Goal: Task Accomplishment & Management: Manage account settings

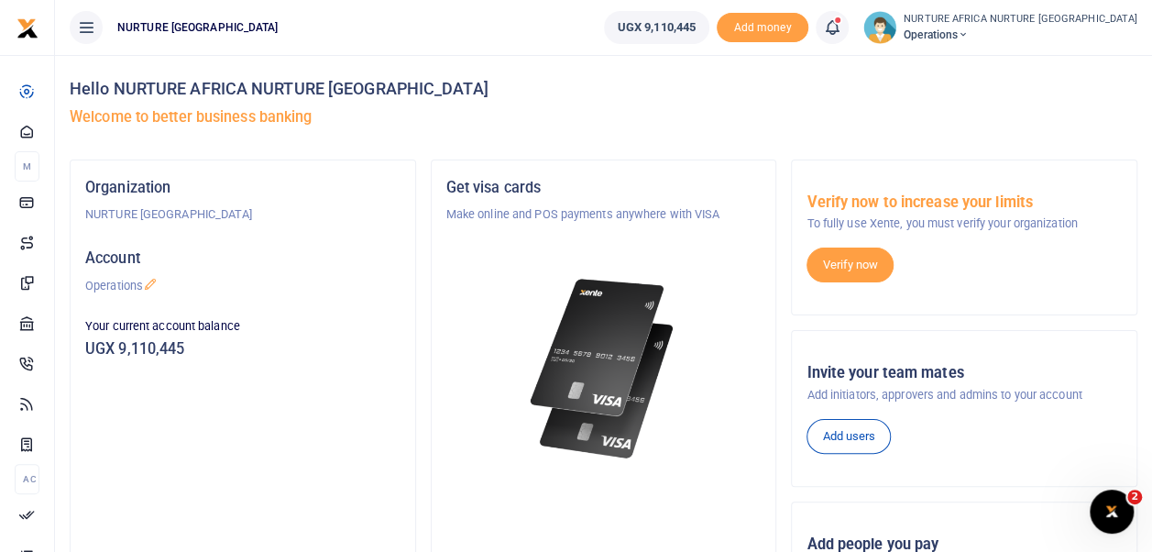
click at [842, 29] on icon at bounding box center [832, 27] width 18 height 20
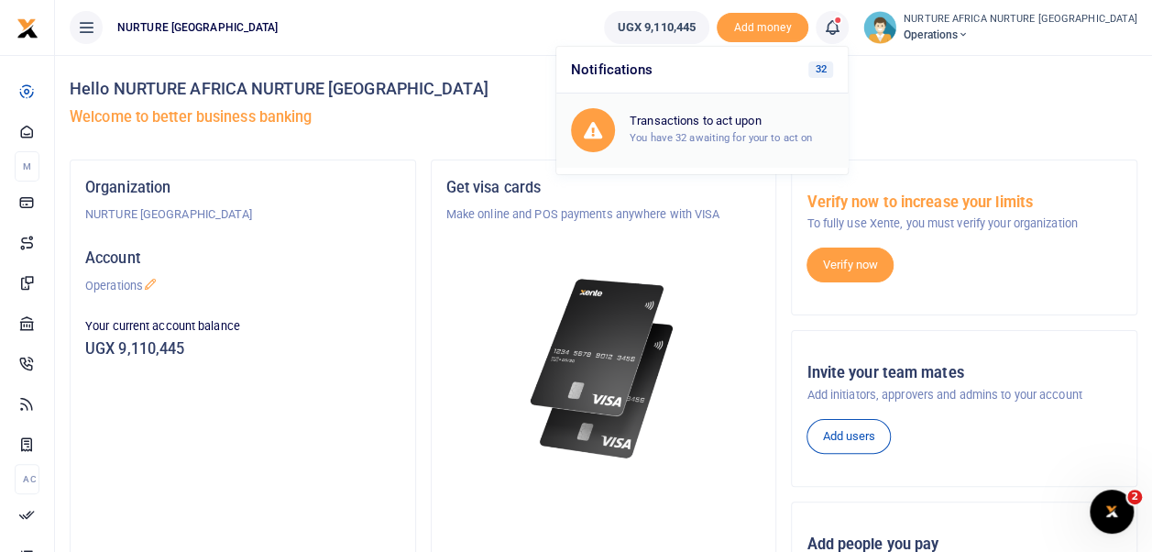
click at [790, 125] on h6 "Transactions to act upon" at bounding box center [732, 121] width 204 height 15
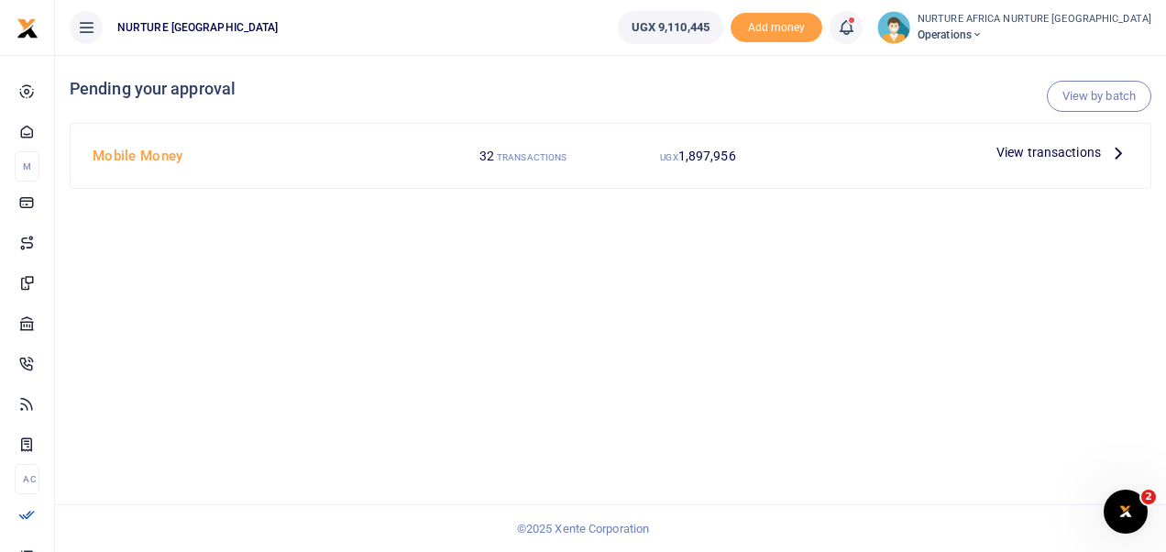
click at [1056, 147] on span "View transactions" at bounding box center [1049, 152] width 105 height 20
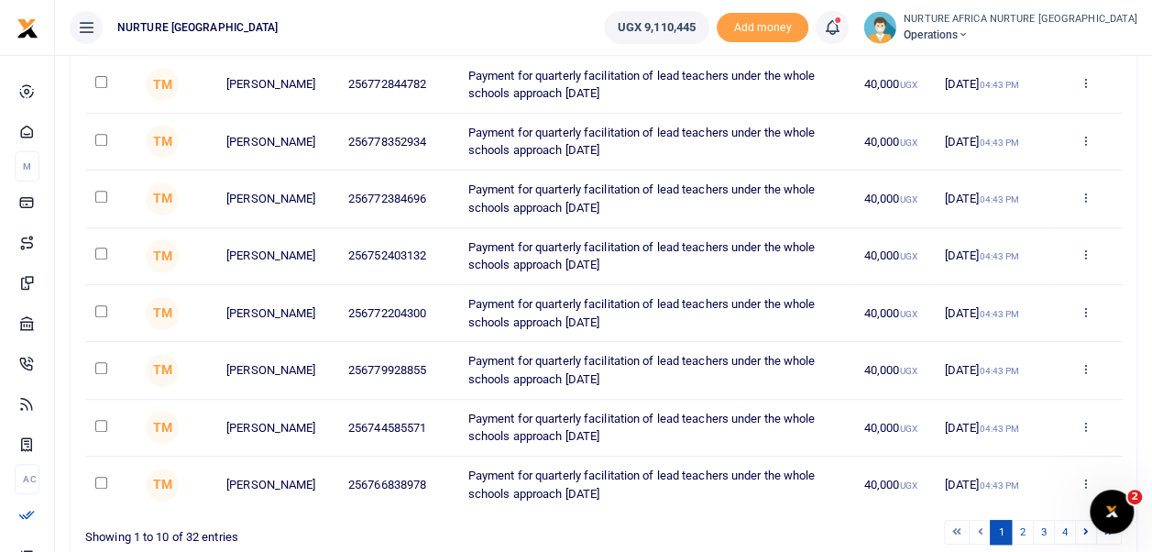
scroll to position [456, 0]
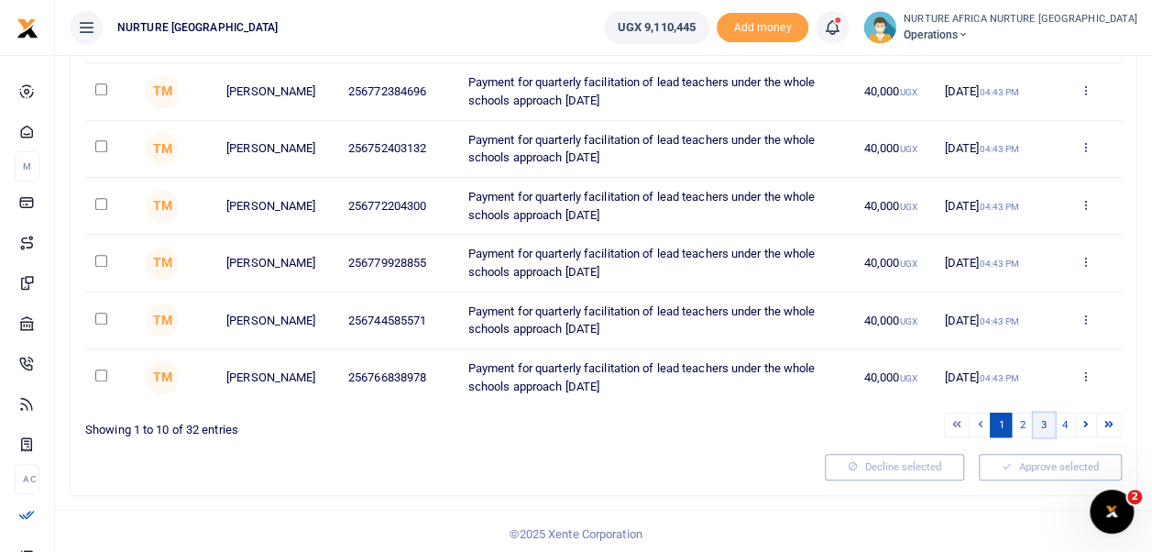
click at [1050, 418] on link "3" at bounding box center [1044, 425] width 22 height 25
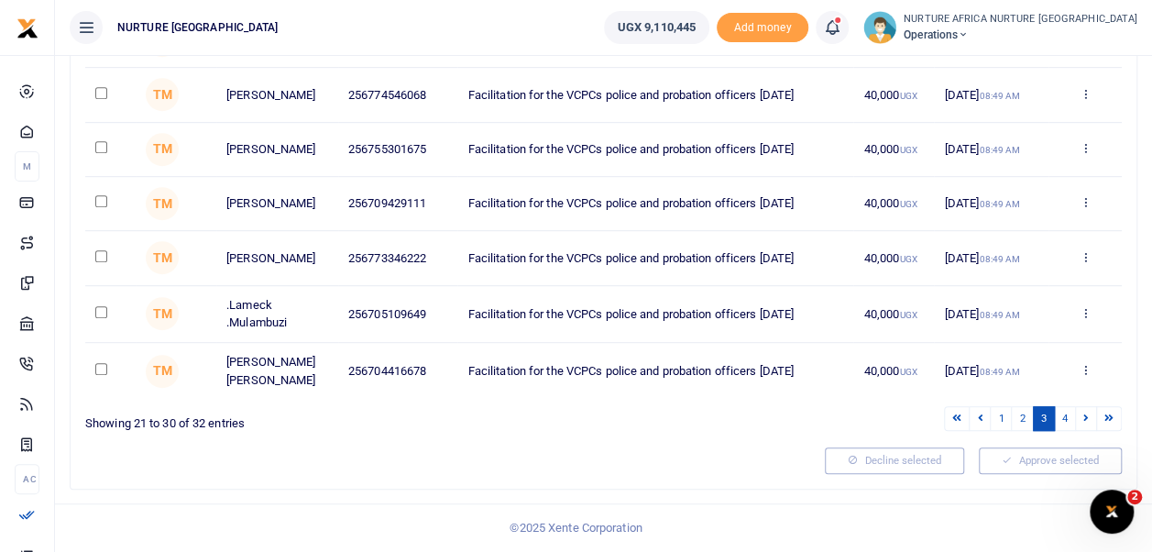
click at [1050, 418] on link "3" at bounding box center [1044, 418] width 22 height 25
click at [1069, 424] on link "4" at bounding box center [1065, 418] width 22 height 25
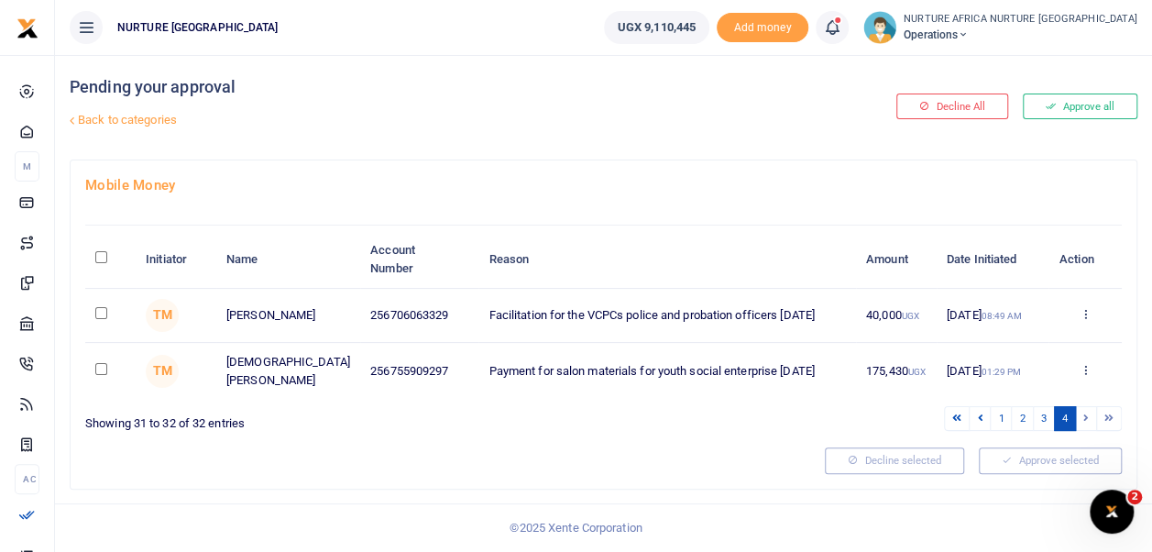
scroll to position [0, 0]
click at [1043, 422] on link "3" at bounding box center [1044, 420] width 22 height 25
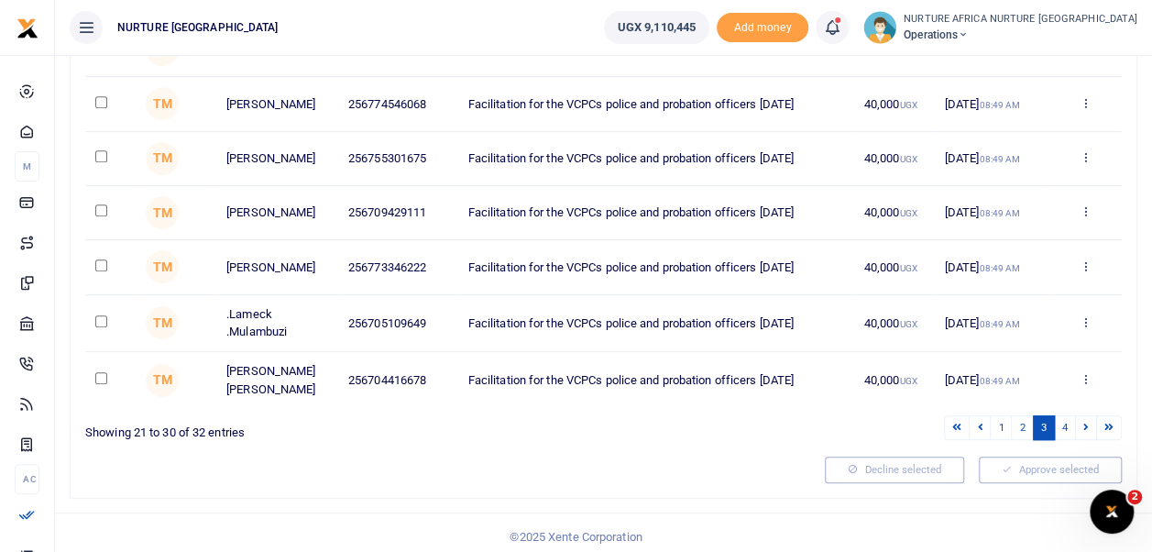
scroll to position [456, 0]
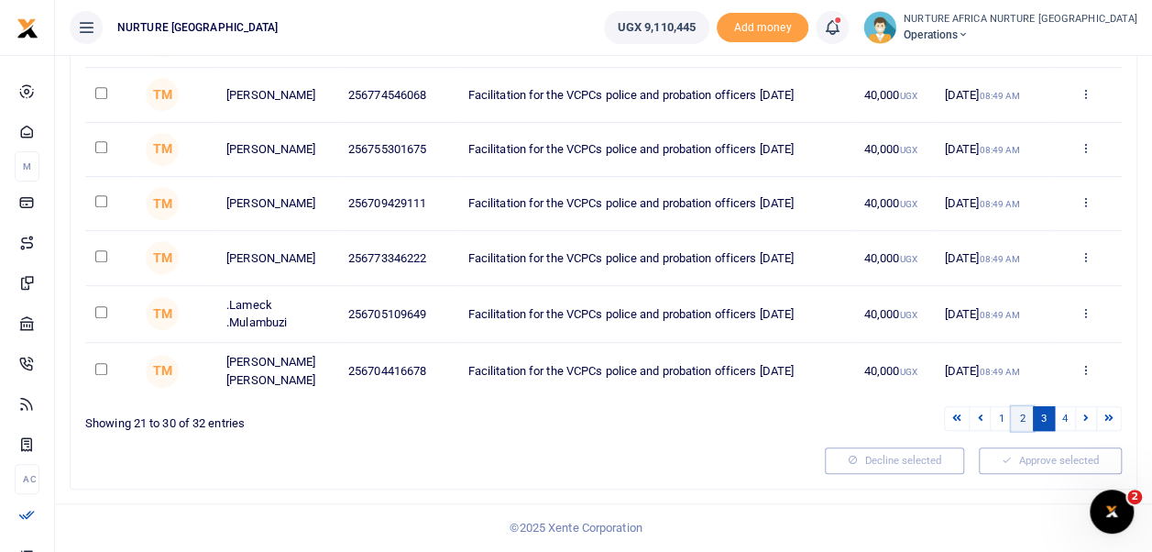
click at [1027, 422] on link "2" at bounding box center [1022, 418] width 22 height 25
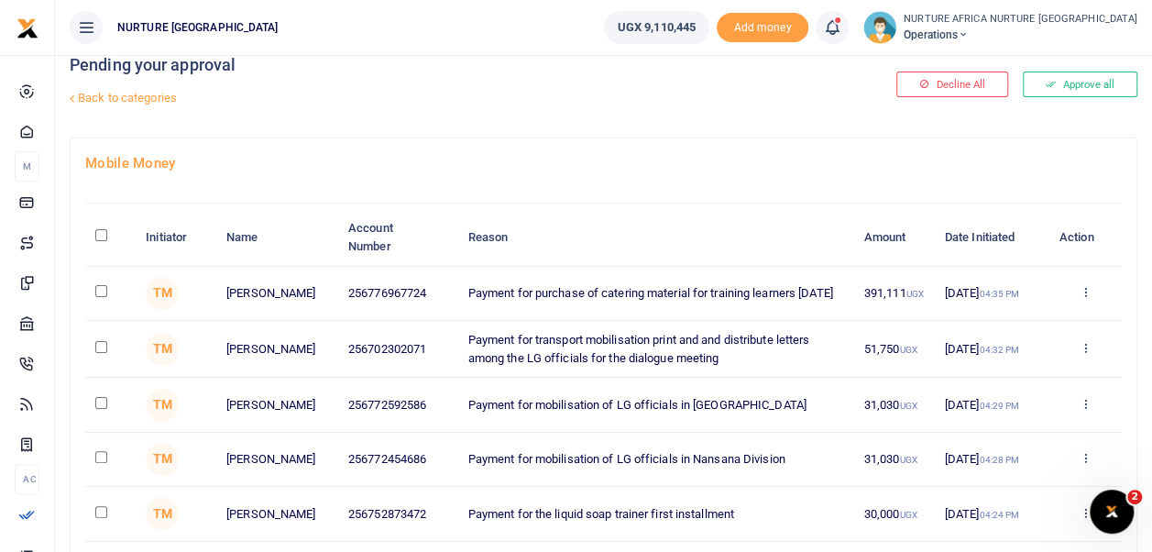
scroll to position [0, 0]
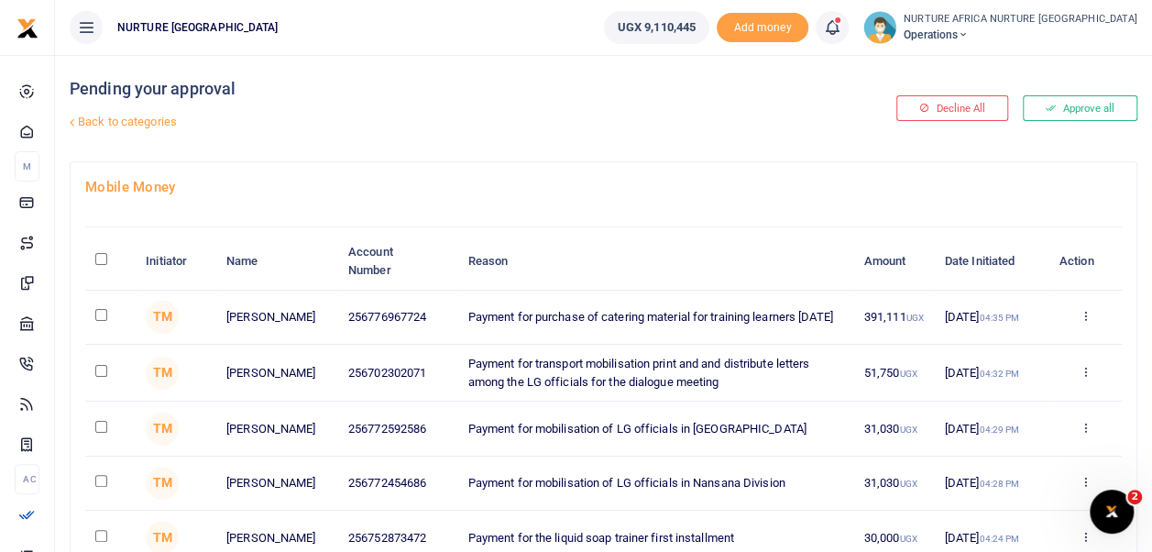
click at [104, 317] on input "checkbox" at bounding box center [101, 315] width 12 height 12
checkbox input "true"
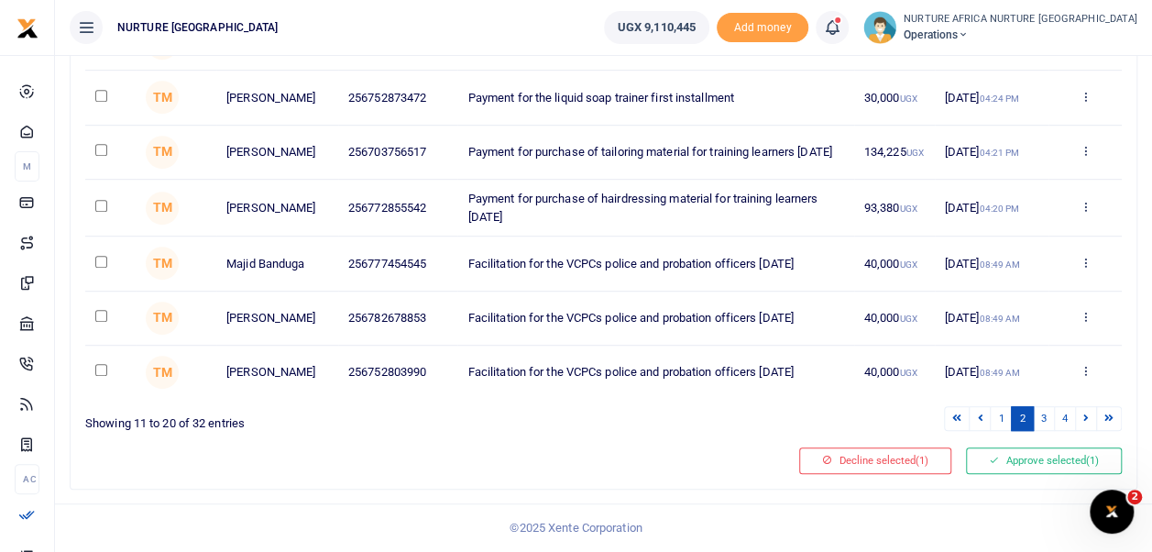
scroll to position [456, 0]
click at [1004, 424] on link "1" at bounding box center [1001, 418] width 22 height 25
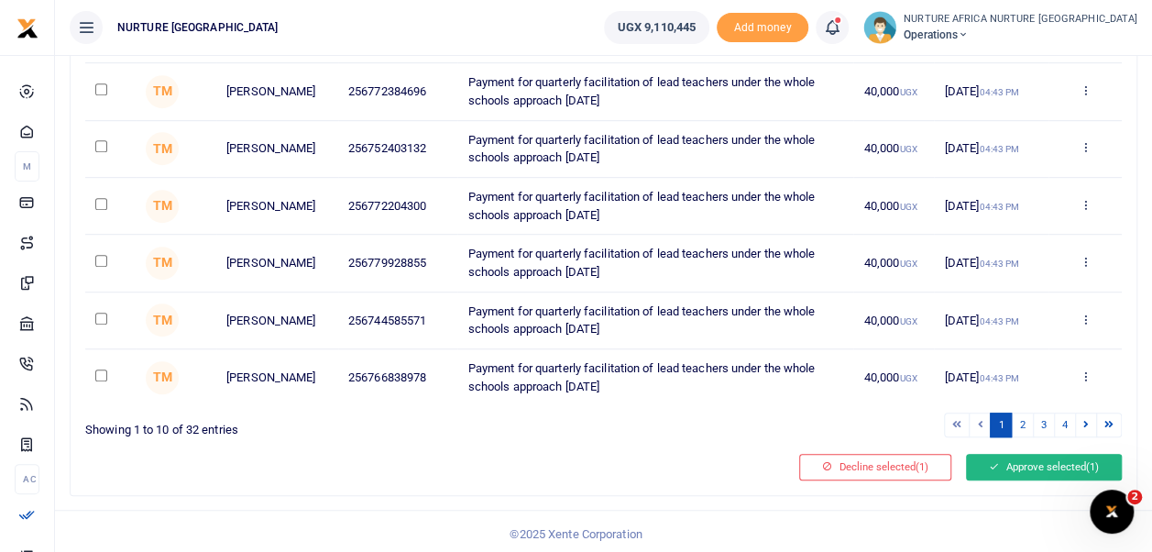
click at [1001, 458] on button "Approve selected (1)" at bounding box center [1044, 467] width 156 height 26
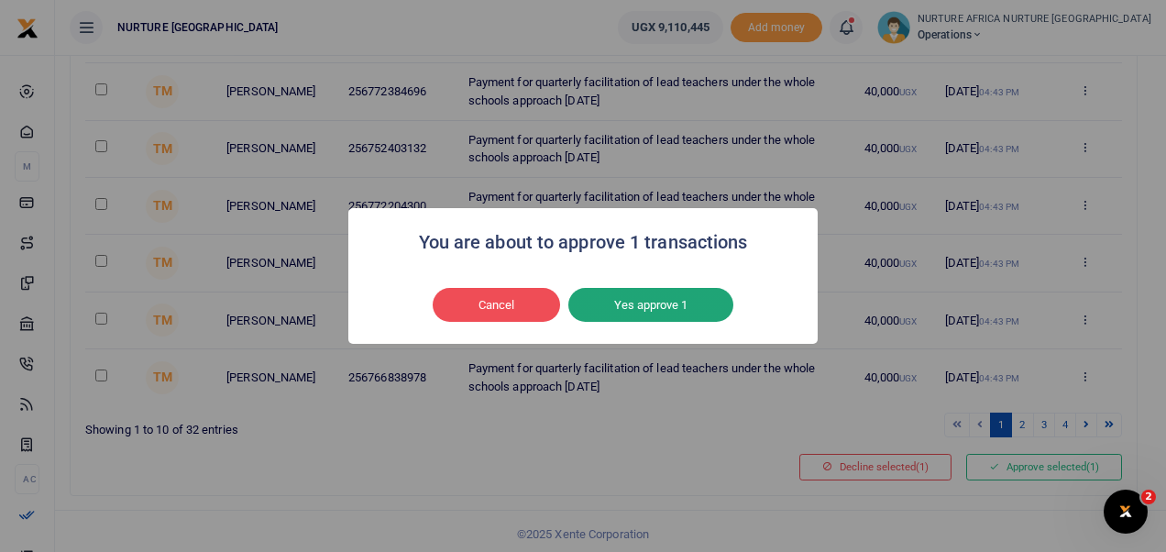
click at [676, 307] on button "Yes approve 1" at bounding box center [650, 305] width 165 height 35
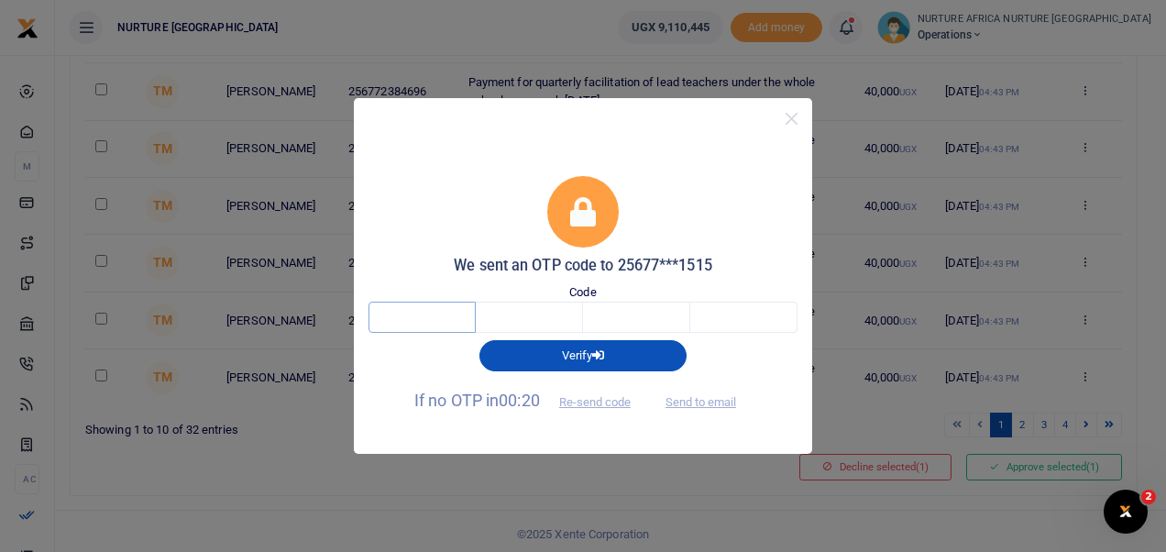
click at [431, 315] on input "text" at bounding box center [422, 317] width 107 height 31
type input "6"
type input "2"
type input "1"
type input "8"
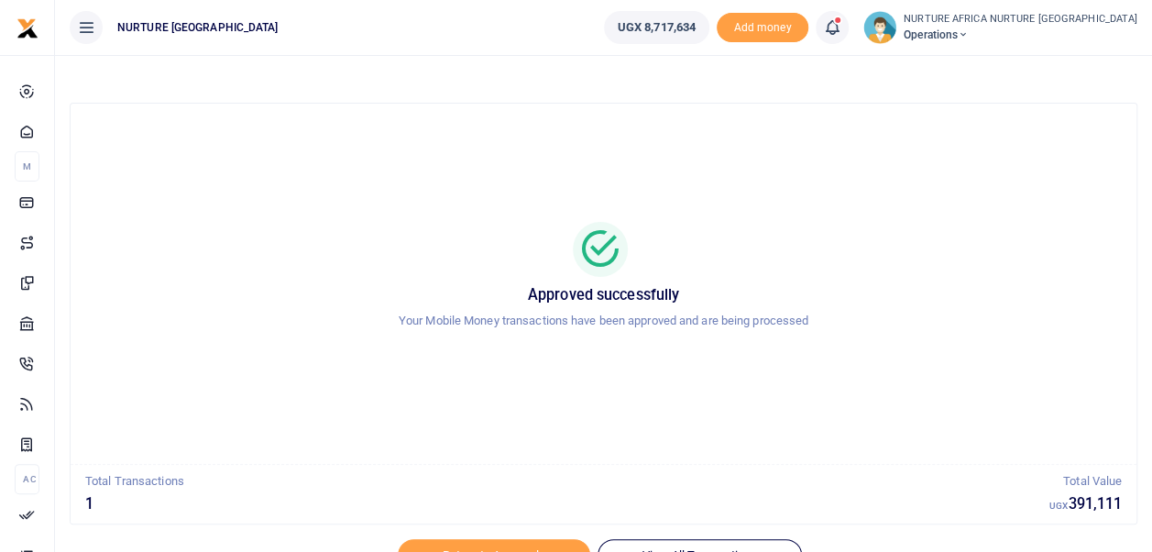
click at [842, 29] on icon at bounding box center [832, 27] width 18 height 20
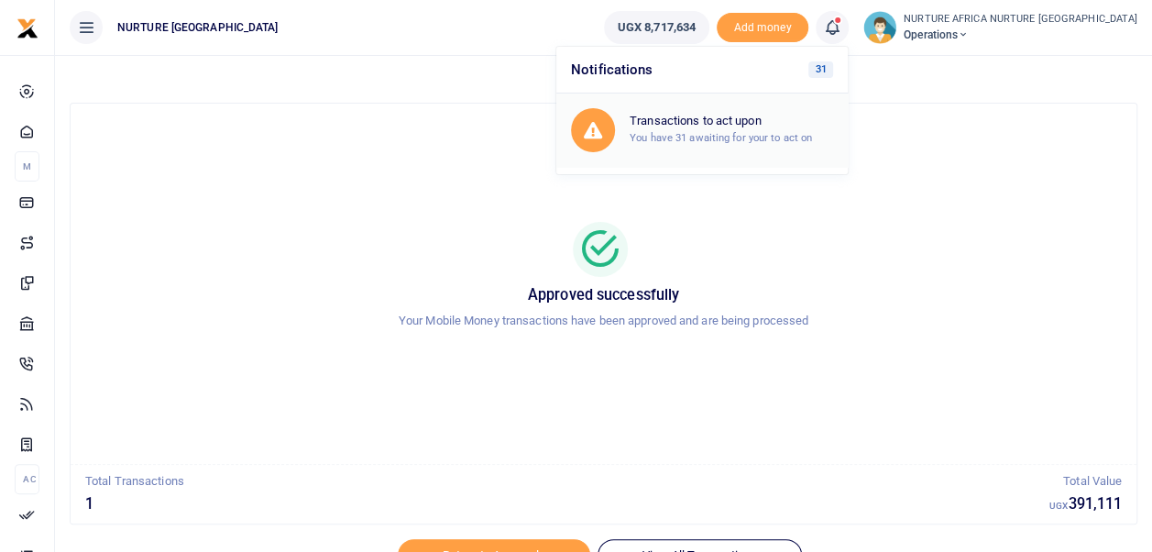
click at [776, 134] on small "You have 31 awaiting for your to act on" at bounding box center [721, 137] width 182 height 13
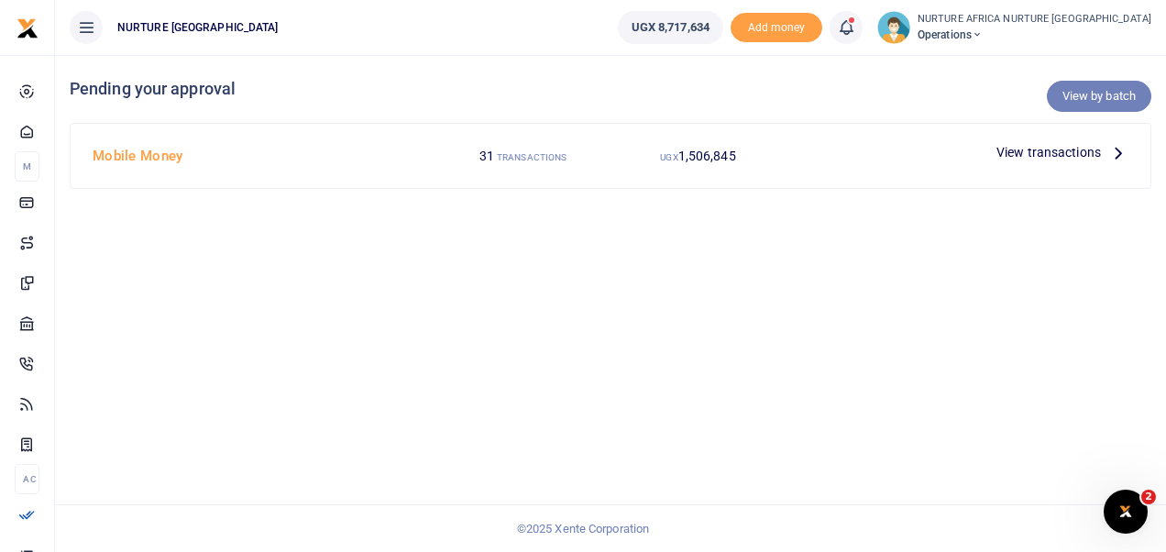
click at [1115, 84] on link "View by batch" at bounding box center [1099, 96] width 105 height 31
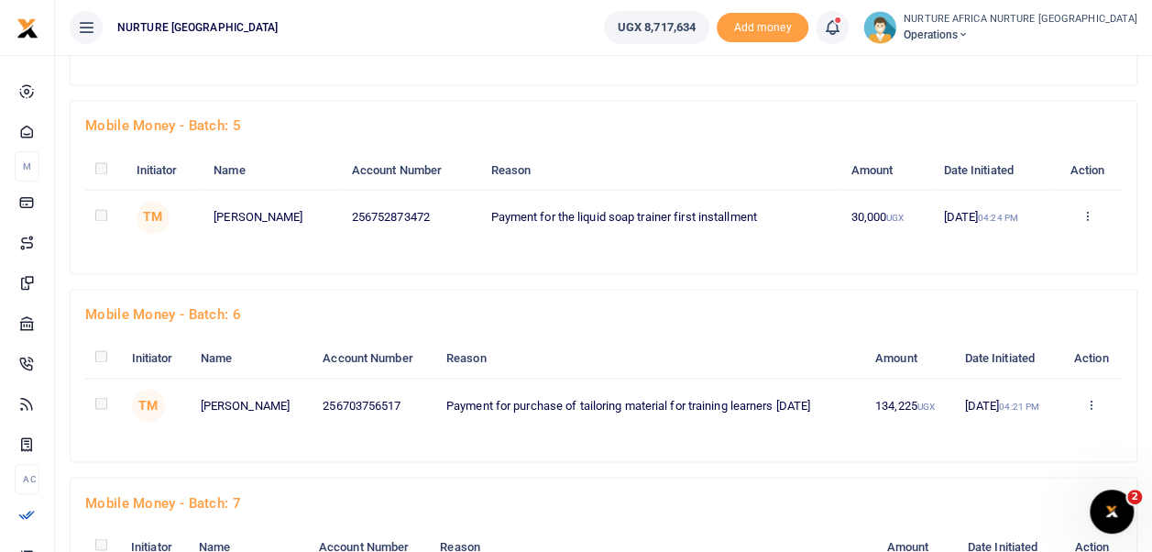
scroll to position [1392, 0]
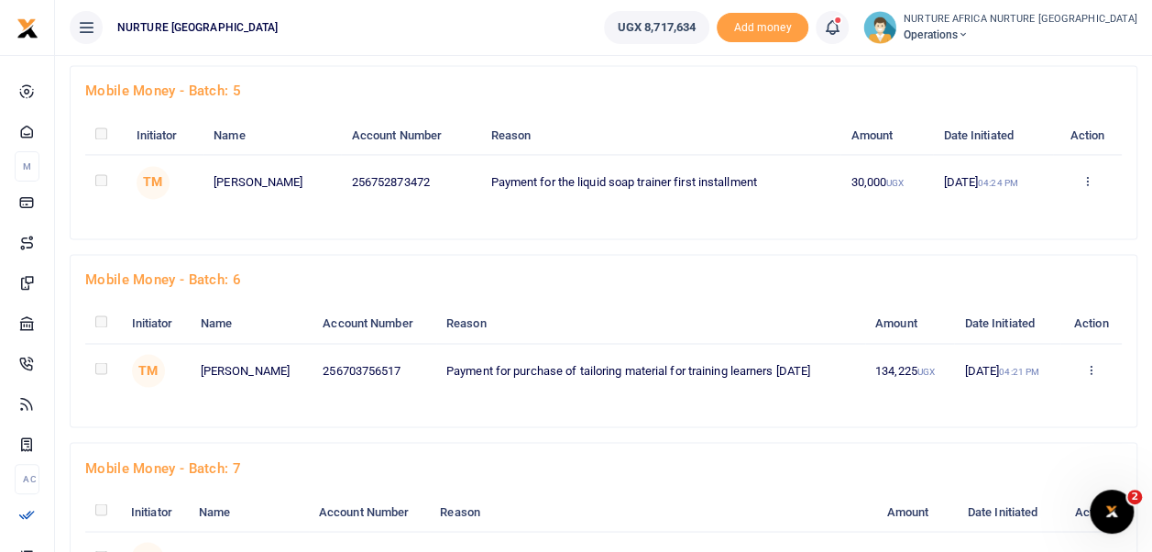
click at [86, 354] on td at bounding box center [103, 370] width 36 height 54
click at [1097, 365] on icon at bounding box center [1092, 368] width 12 height 13
click at [1030, 395] on link "Approve" at bounding box center [1026, 400] width 145 height 26
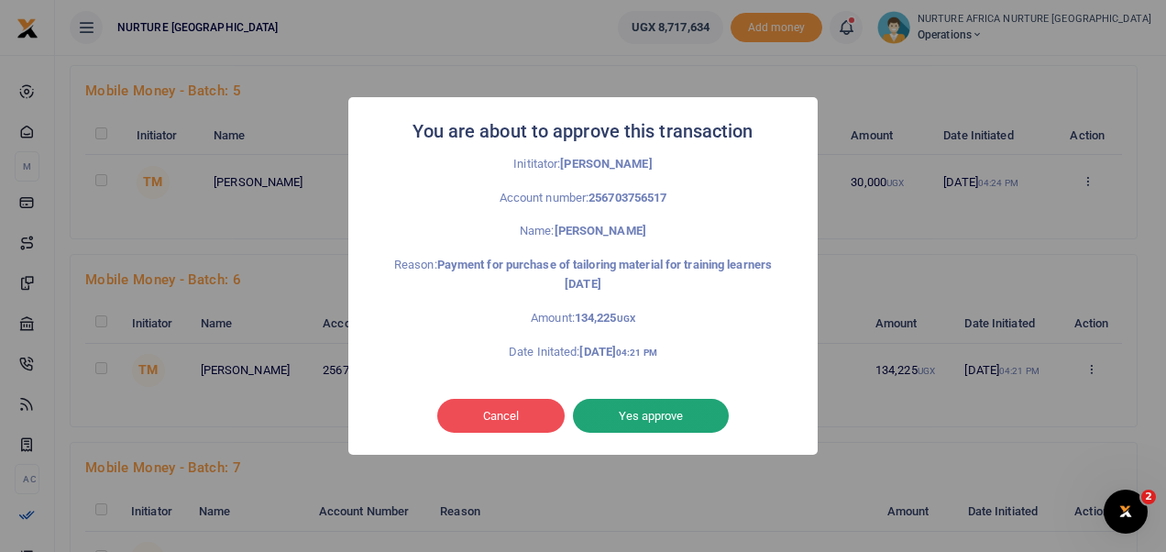
click at [627, 413] on button "Yes approve" at bounding box center [651, 416] width 156 height 35
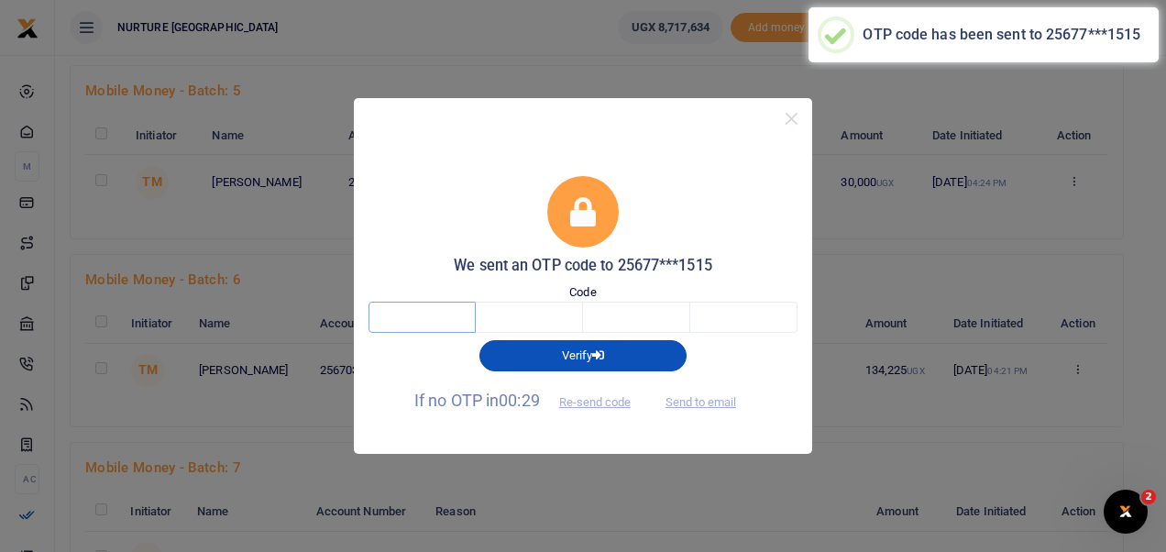
click at [422, 307] on input "text" at bounding box center [422, 317] width 107 height 31
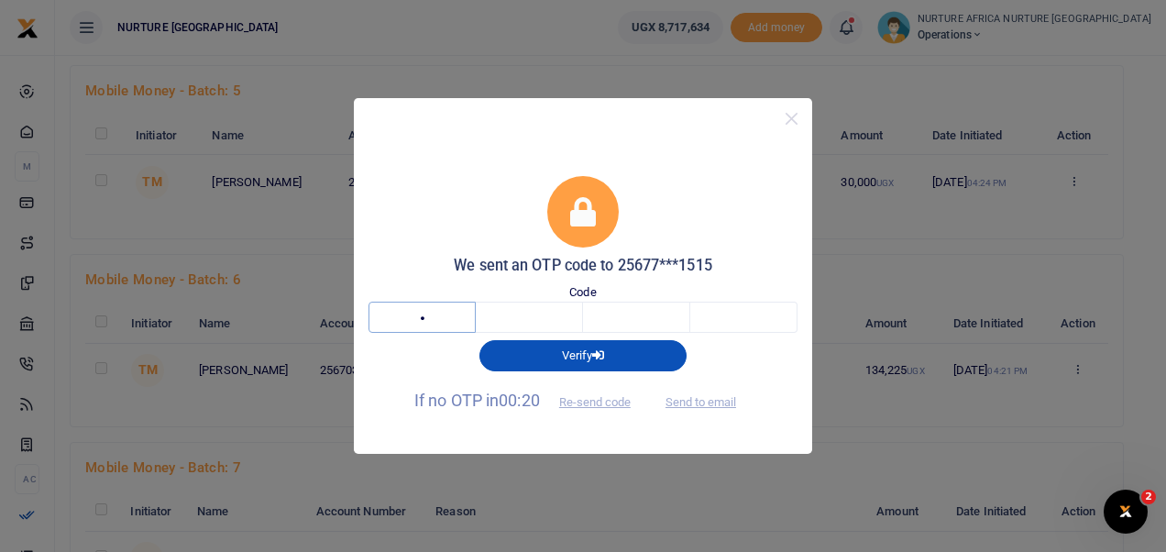
type input "1"
type input "8"
type input "9"
type input "7"
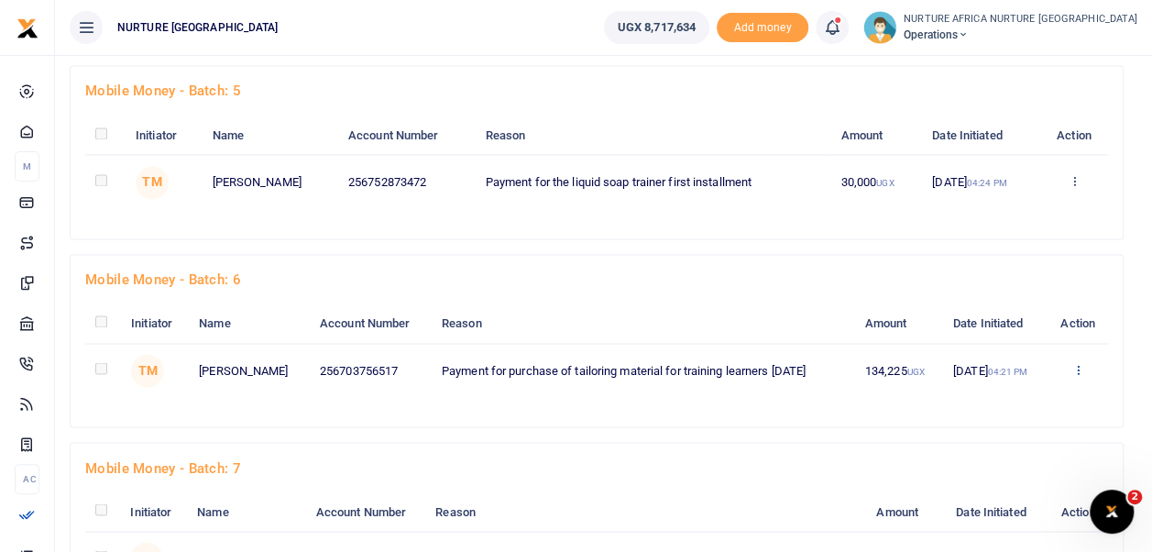
click at [1084, 375] on icon at bounding box center [1078, 368] width 12 height 13
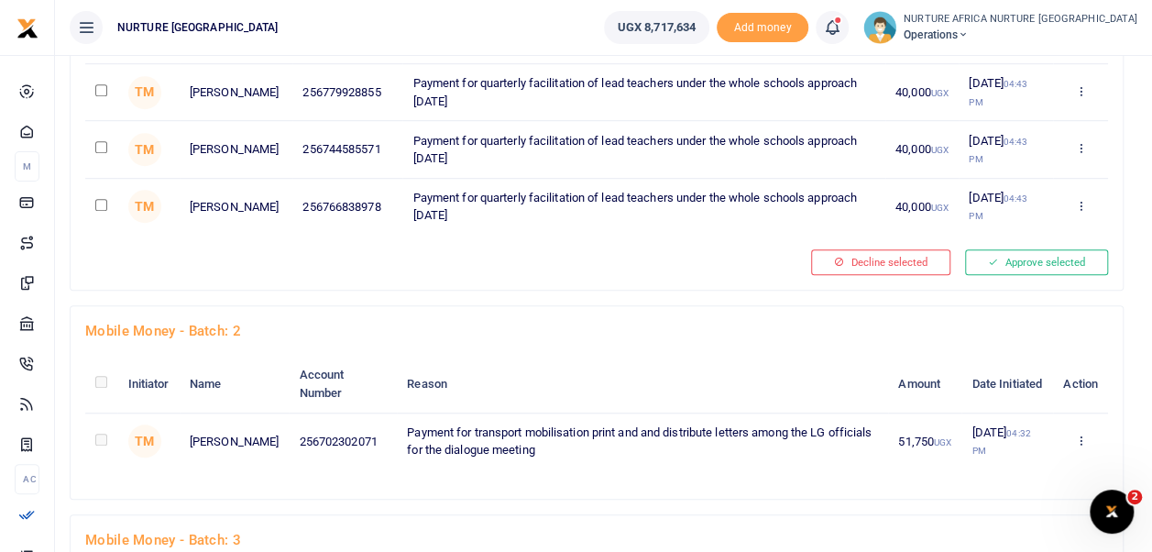
scroll to position [0, 0]
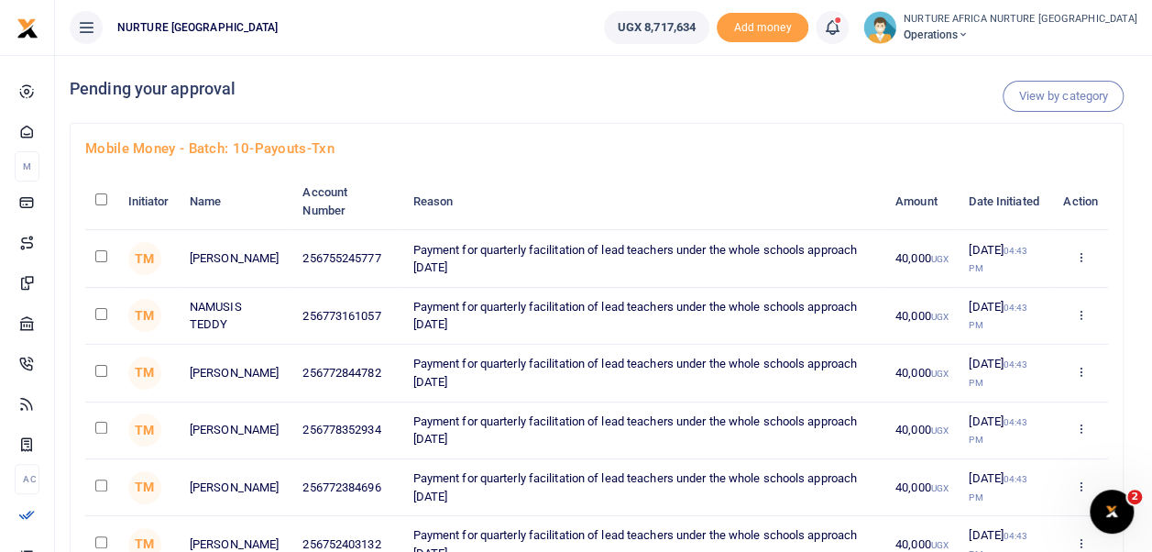
click at [842, 26] on icon at bounding box center [832, 27] width 18 height 20
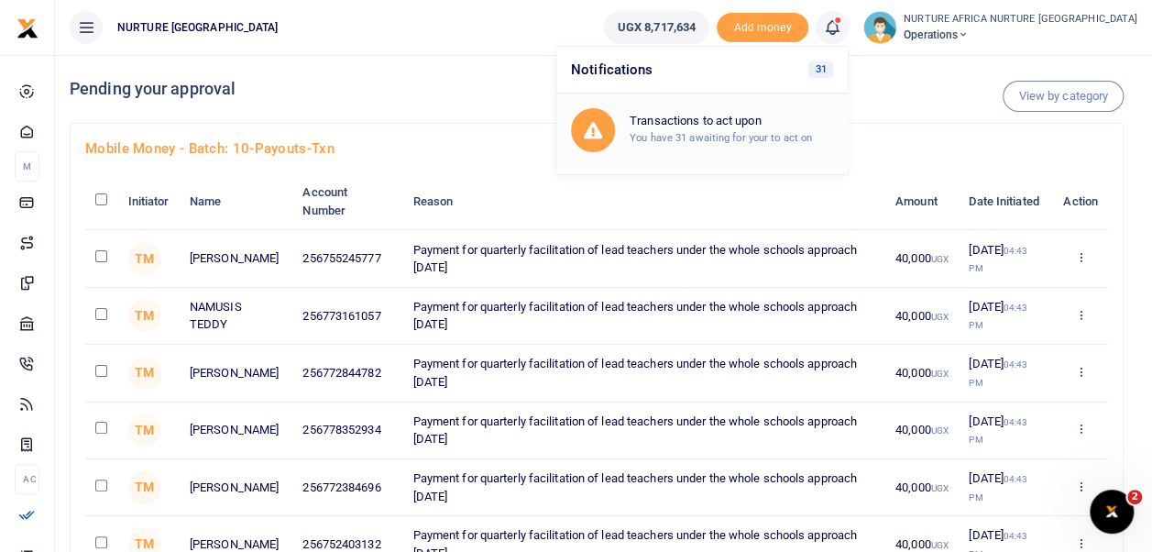
click at [761, 126] on h6 "Transactions to act upon" at bounding box center [732, 121] width 204 height 15
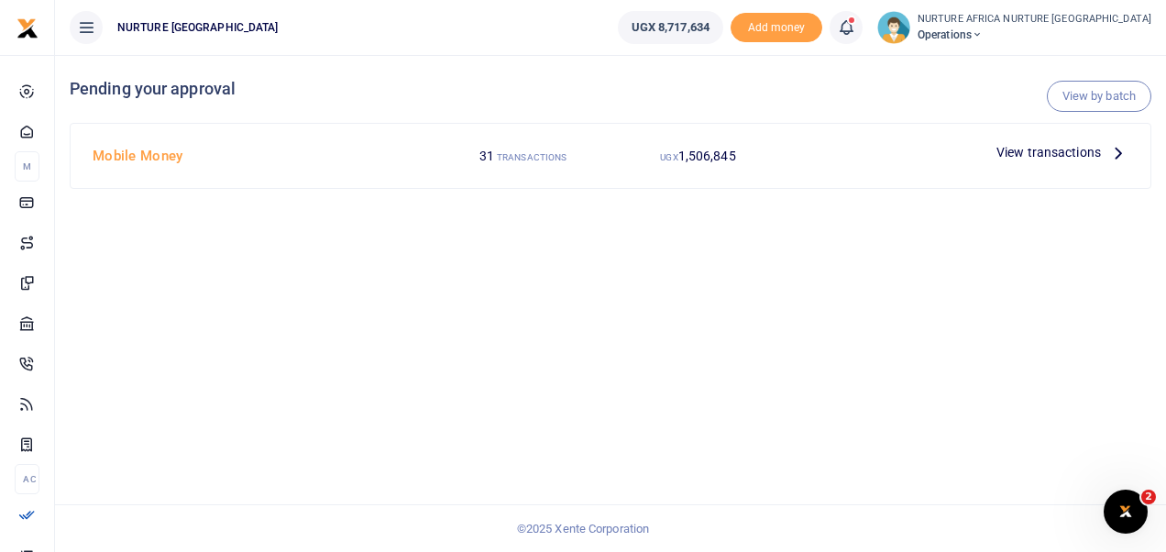
click at [1026, 151] on span "View transactions" at bounding box center [1049, 152] width 105 height 20
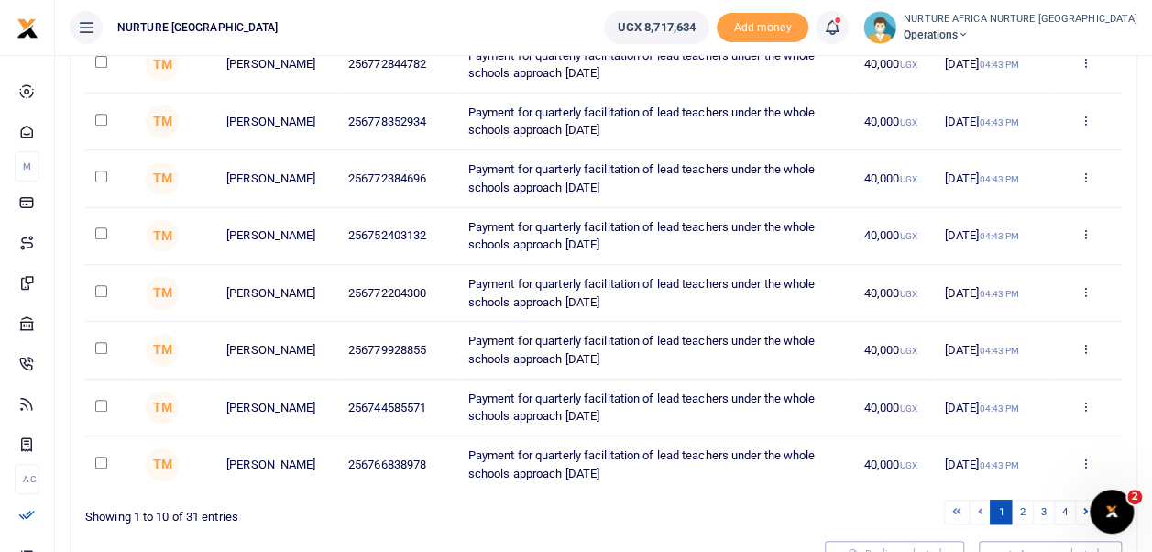
scroll to position [380, 0]
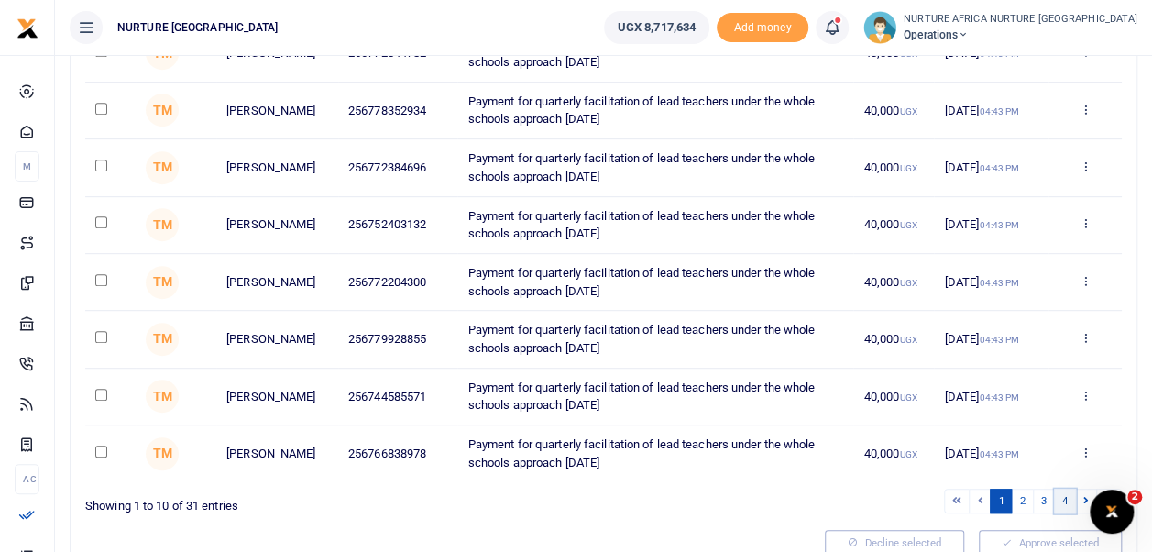
click at [1067, 499] on link "4" at bounding box center [1065, 501] width 22 height 25
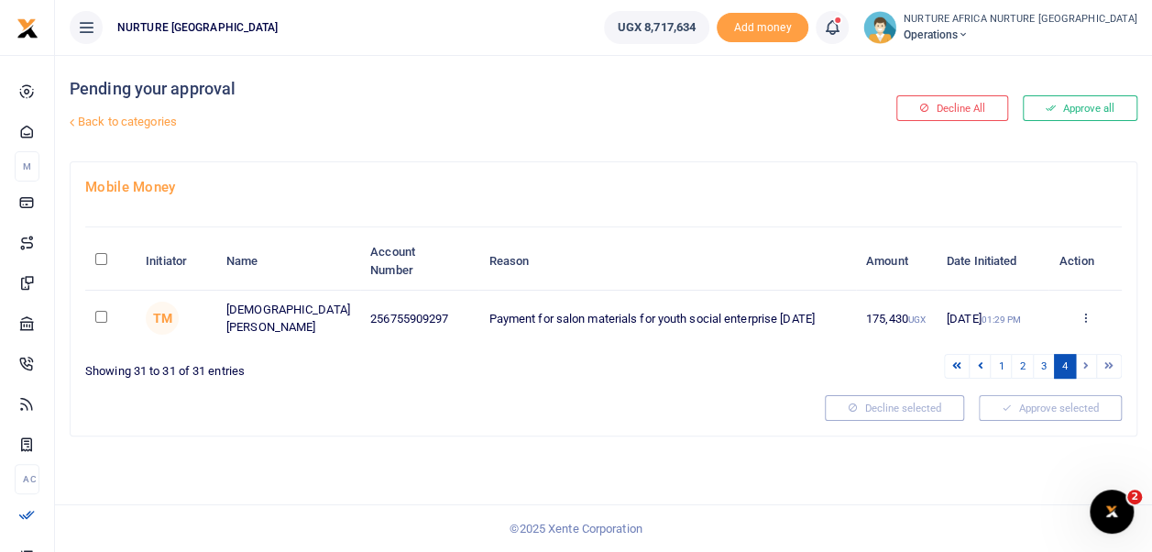
scroll to position [0, 0]
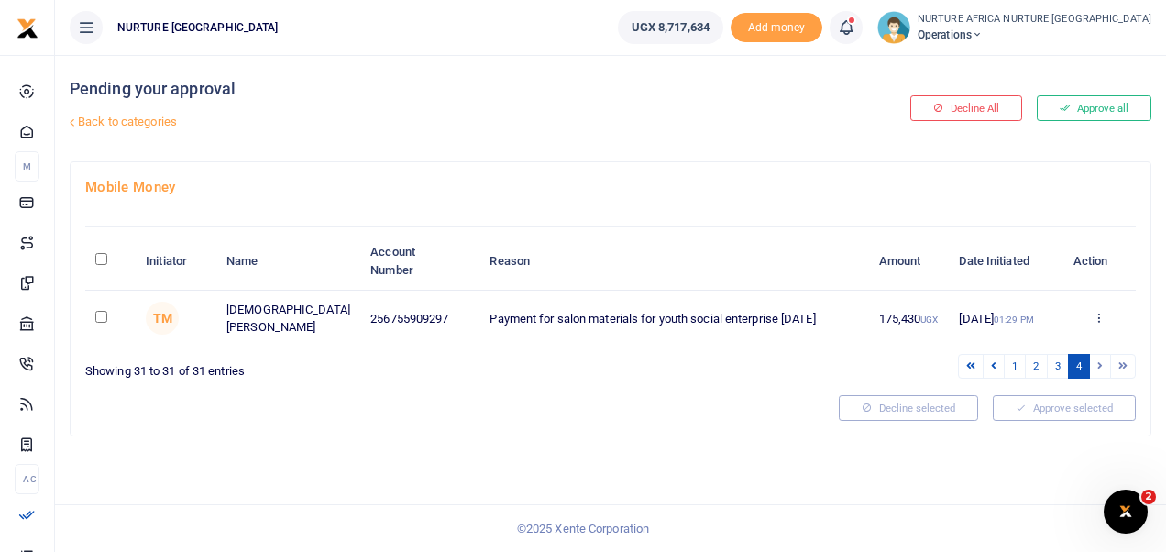
click at [1067, 499] on div "Pending your approval Back to categories Decline All Approve all Mobile Money I…" at bounding box center [610, 303] width 1111 height 497
click at [1059, 366] on link "3" at bounding box center [1058, 366] width 22 height 25
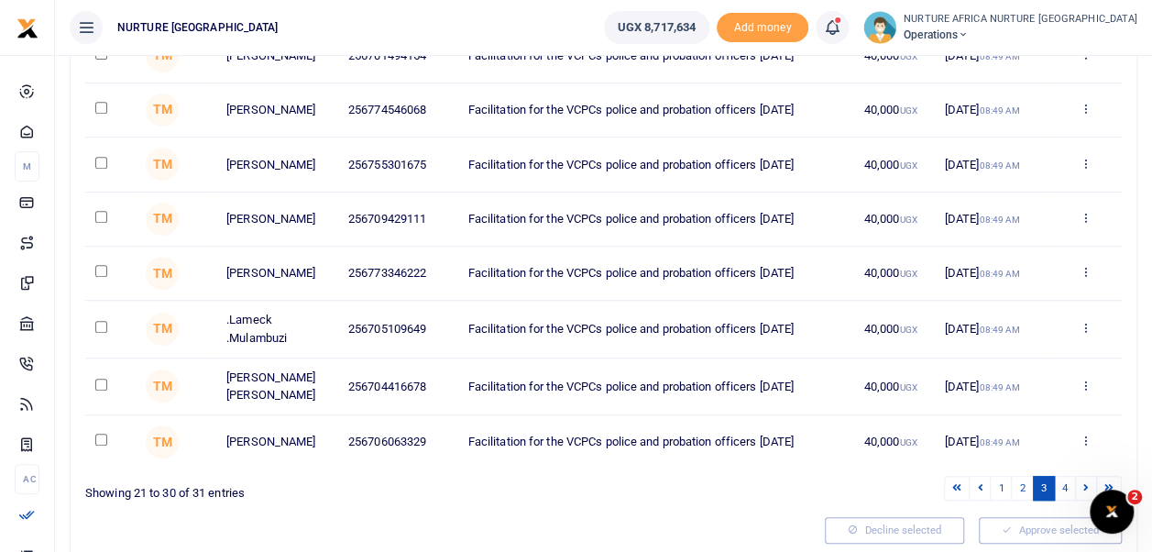
scroll to position [380, 0]
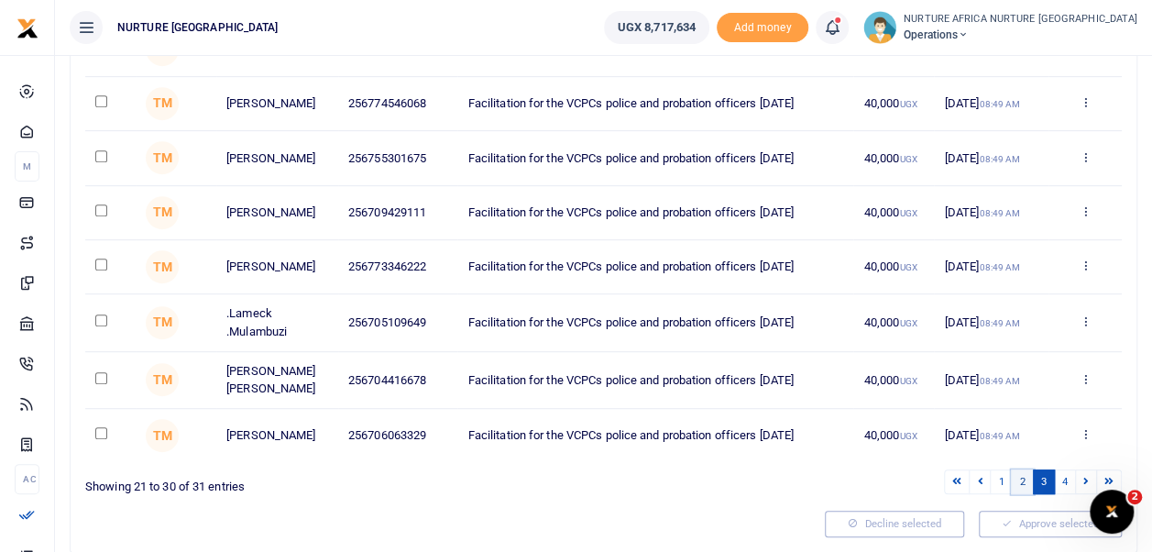
click at [1023, 494] on link "2" at bounding box center [1022, 481] width 22 height 25
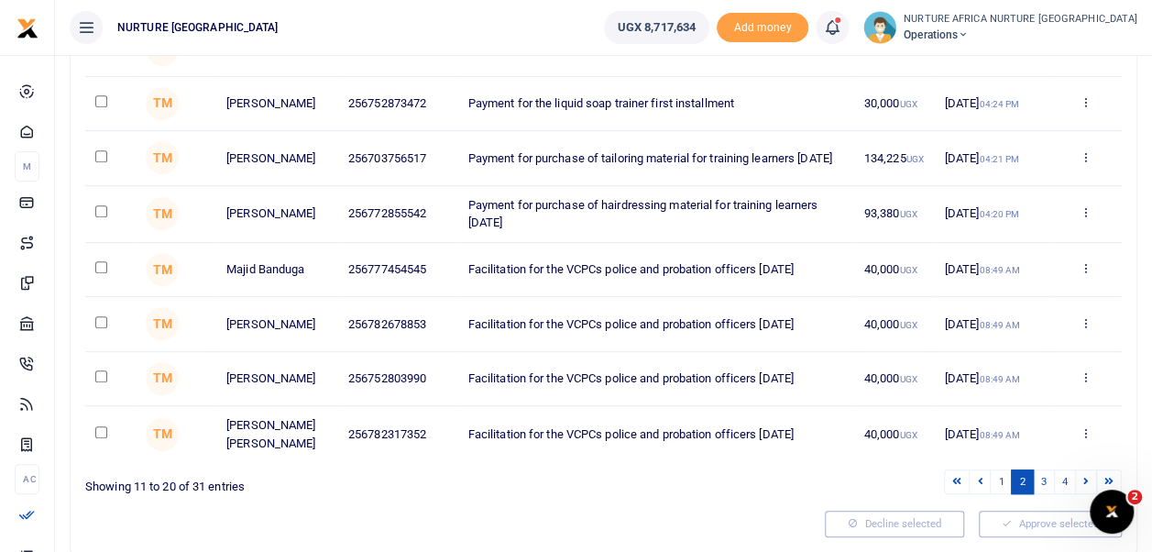
click at [103, 217] on input "checkbox" at bounding box center [101, 211] width 12 height 12
checkbox input "true"
click at [99, 161] on input "checkbox" at bounding box center [101, 156] width 12 height 12
checkbox input "true"
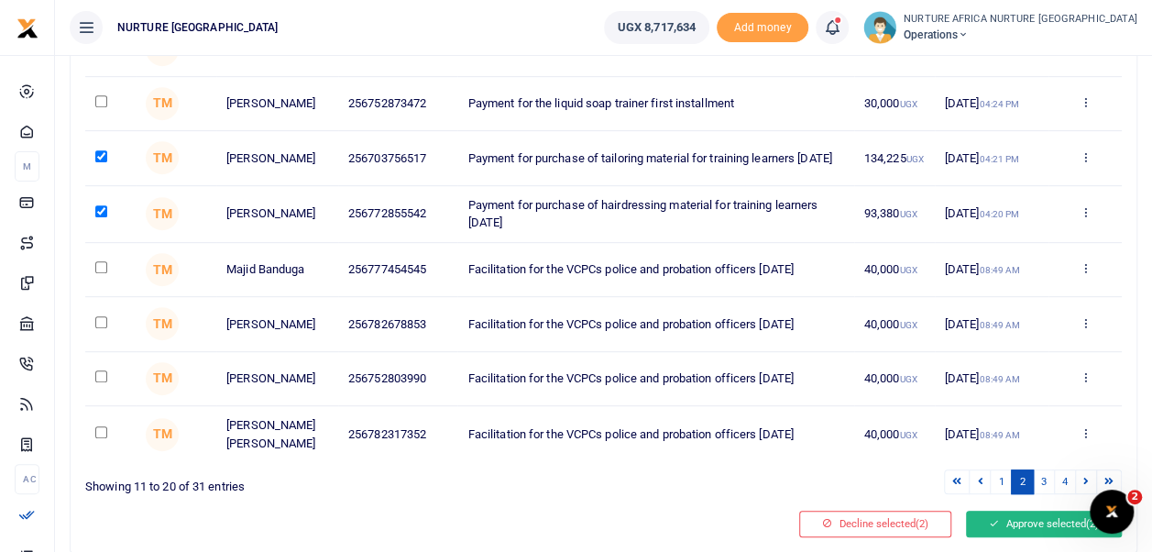
click at [1008, 532] on button "Approve selected (2)" at bounding box center [1044, 524] width 156 height 26
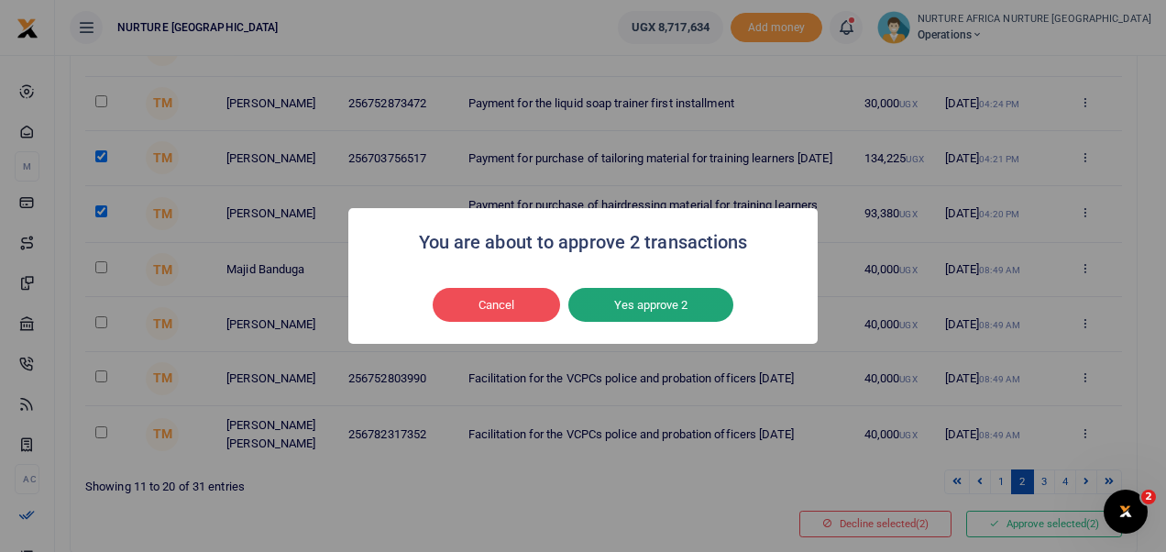
click at [660, 306] on button "Yes approve 2" at bounding box center [650, 305] width 165 height 35
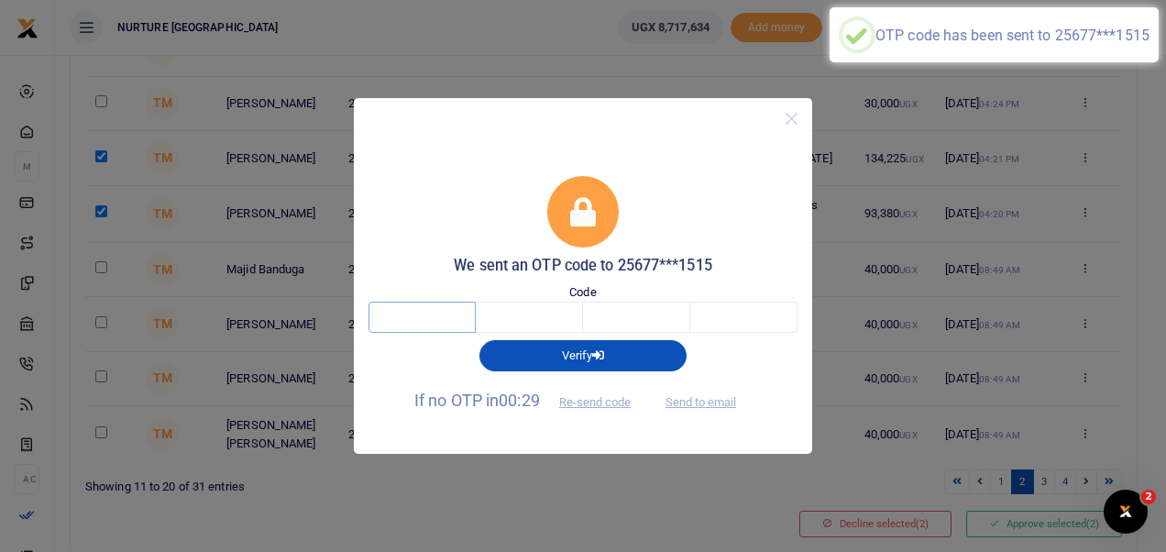
click at [451, 323] on input "text" at bounding box center [422, 317] width 107 height 31
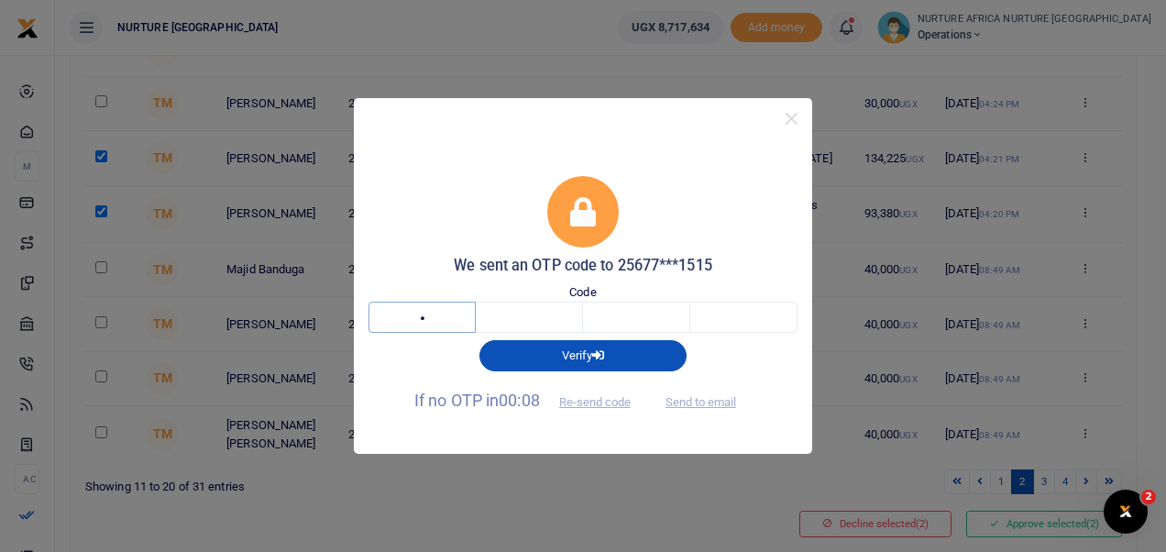
type input "7"
type input "3"
type input "0"
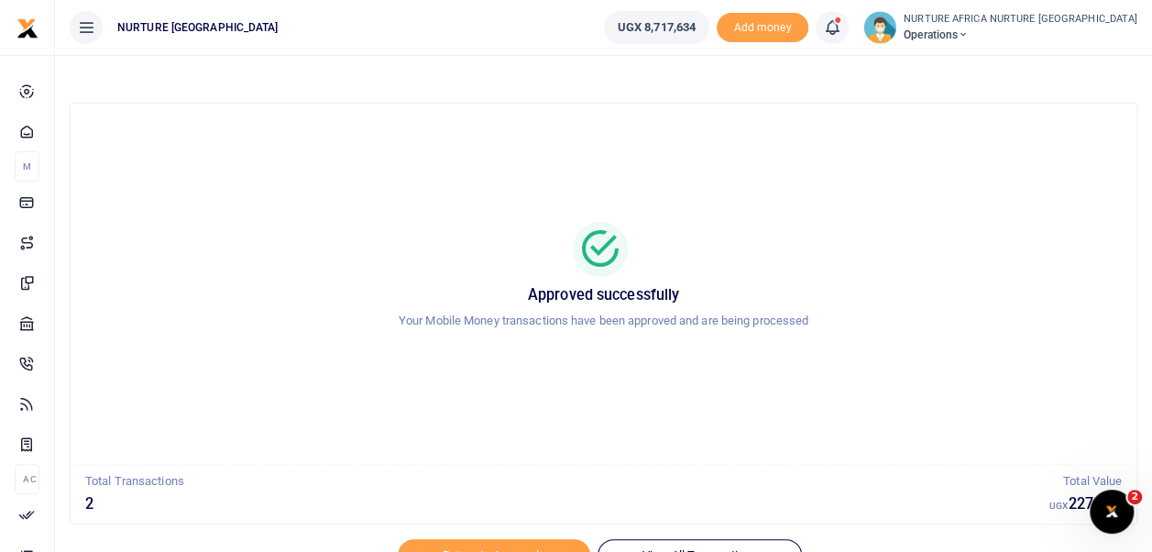
click at [842, 28] on span at bounding box center [842, 28] width 0 height 0
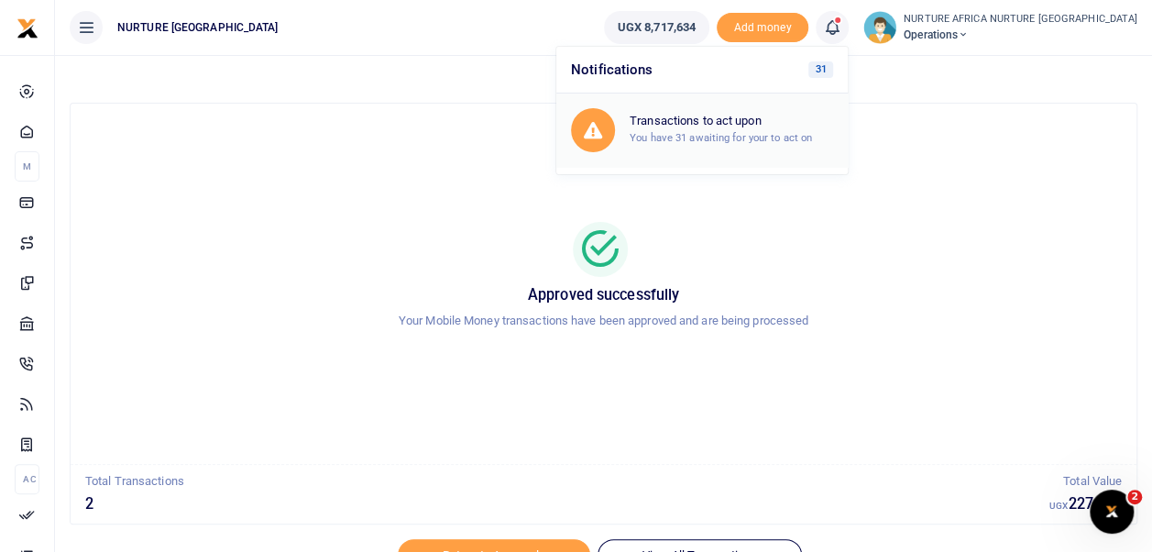
click at [748, 132] on small "You have 31 awaiting for your to act on" at bounding box center [721, 137] width 182 height 13
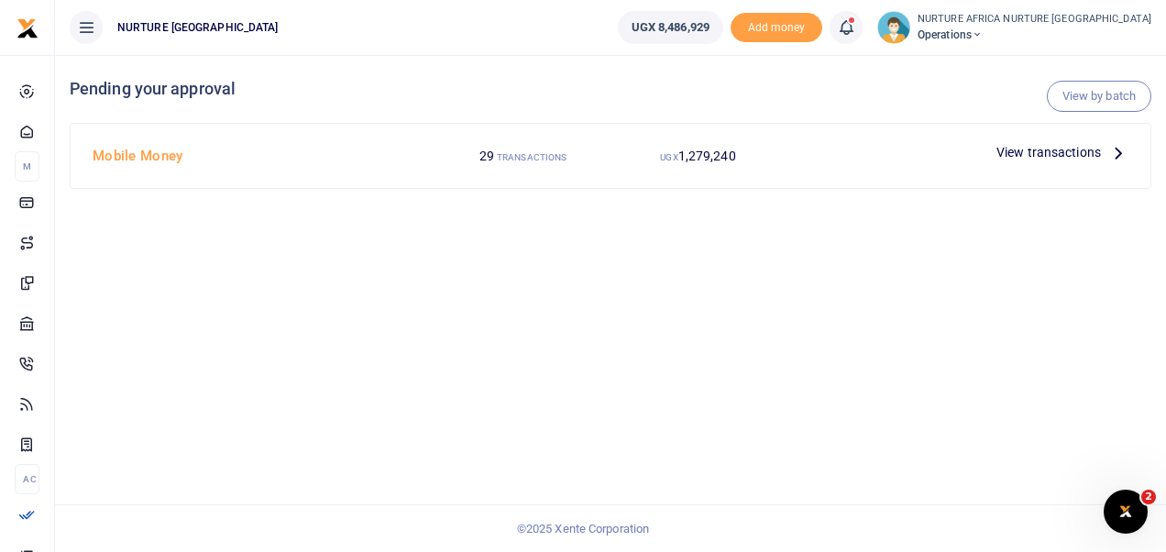
click at [1050, 156] on span "View transactions" at bounding box center [1049, 152] width 105 height 20
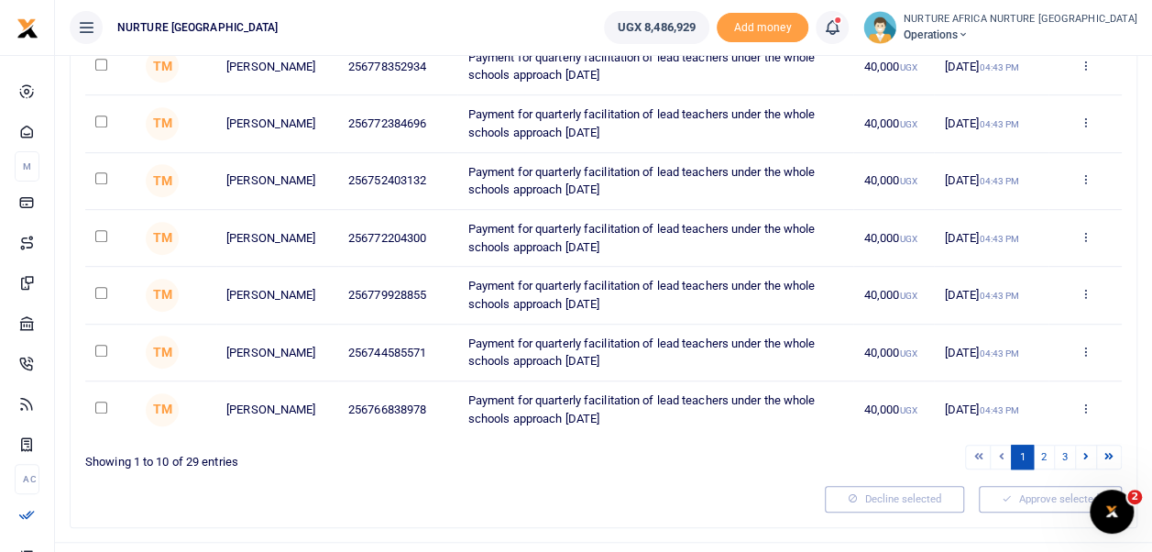
scroll to position [456, 0]
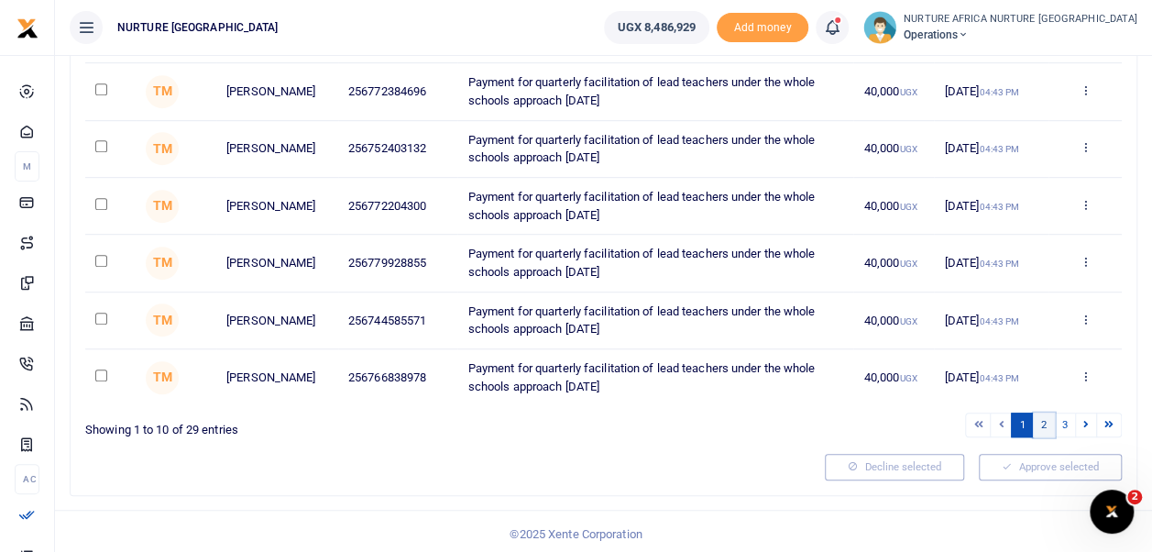
click at [1047, 414] on link "2" at bounding box center [1044, 425] width 22 height 25
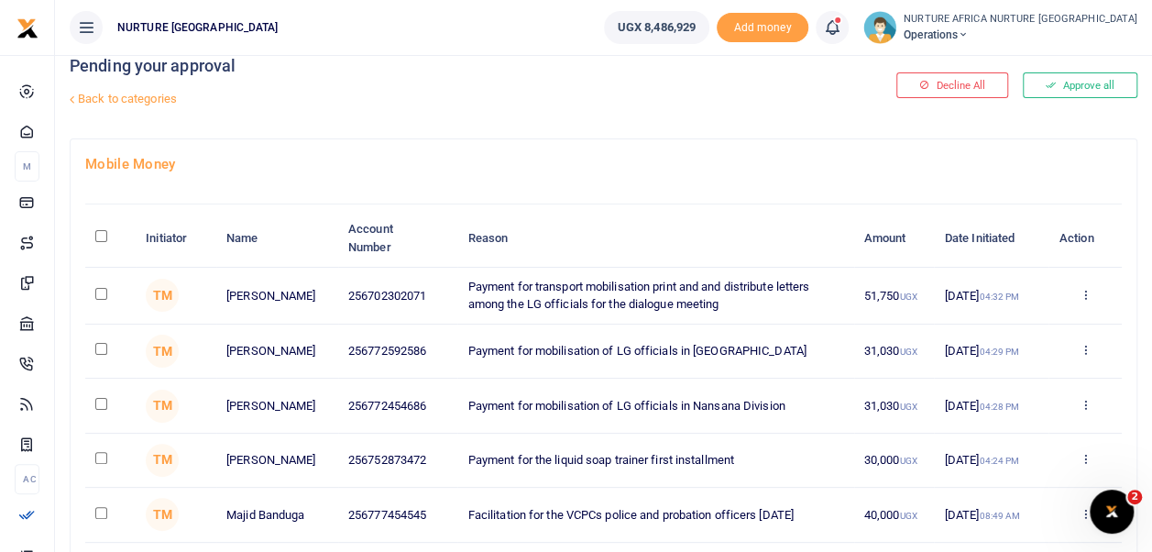
scroll to position [0, 0]
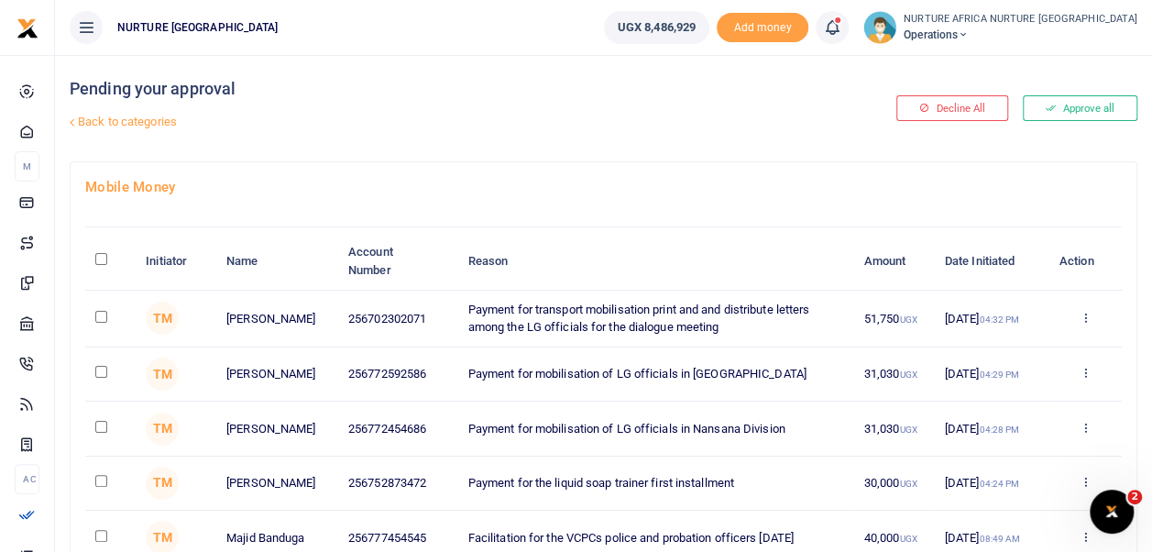
click at [101, 314] on input "checkbox" at bounding box center [101, 317] width 12 height 12
checkbox input "true"
click at [105, 371] on input "checkbox" at bounding box center [101, 372] width 12 height 12
checkbox input "true"
click at [102, 426] on input "checkbox" at bounding box center [101, 427] width 12 height 12
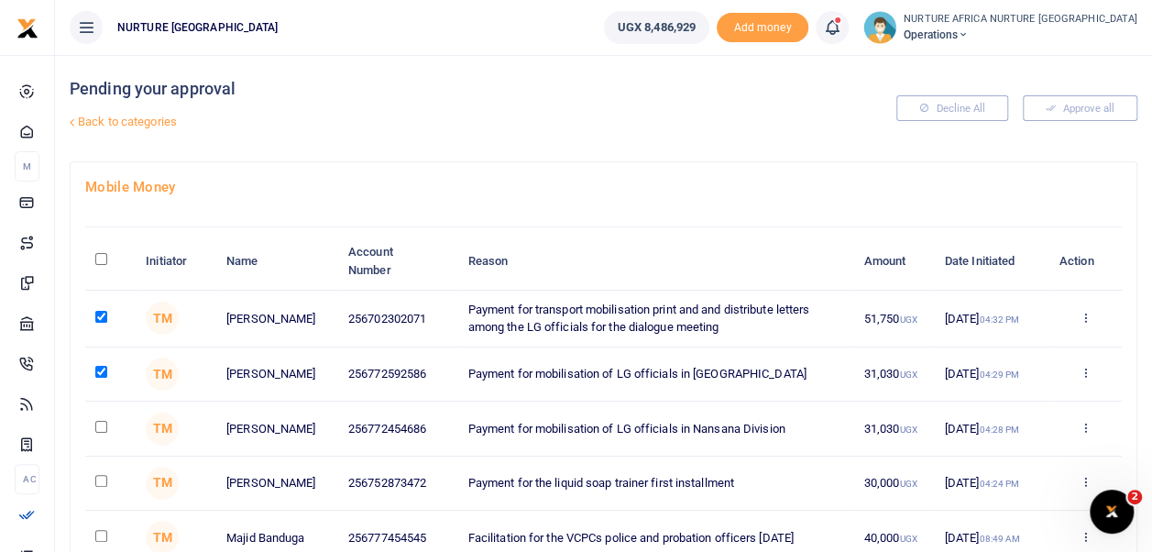
checkbox input "true"
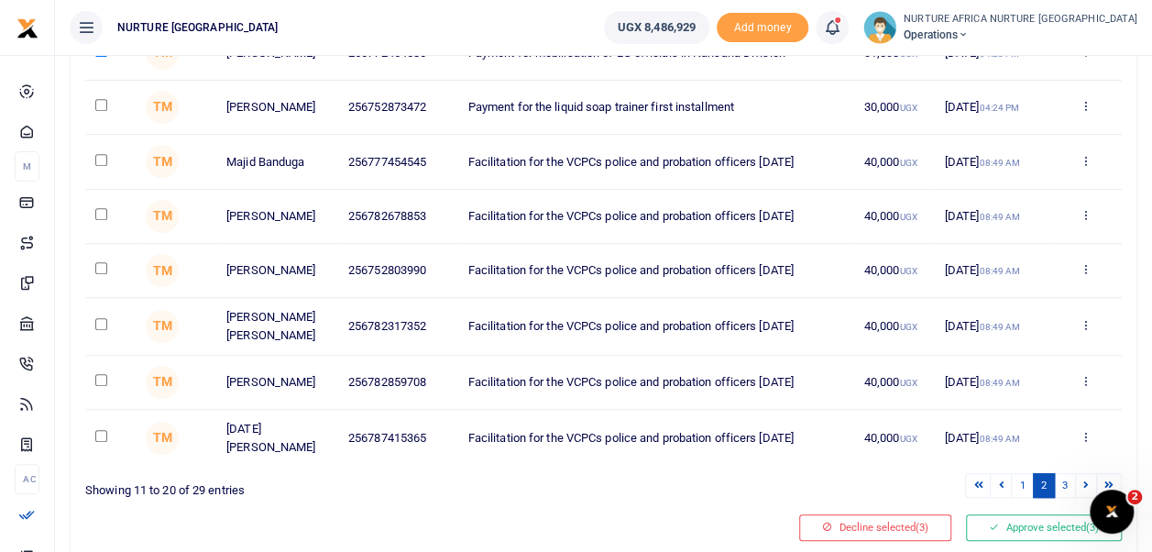
scroll to position [456, 0]
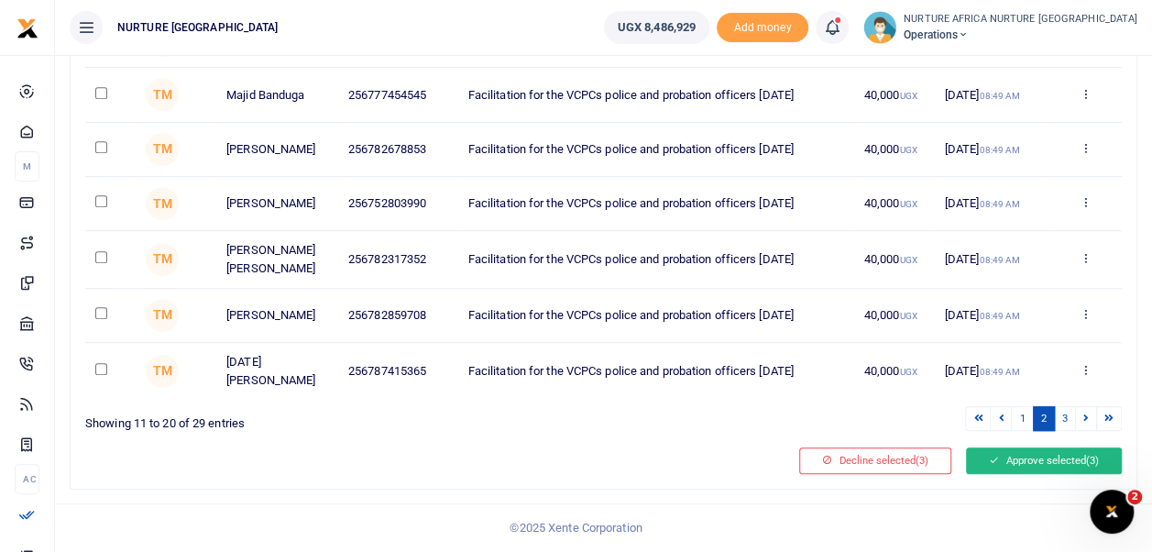
click at [1030, 463] on button "Approve selected (3)" at bounding box center [1044, 460] width 156 height 26
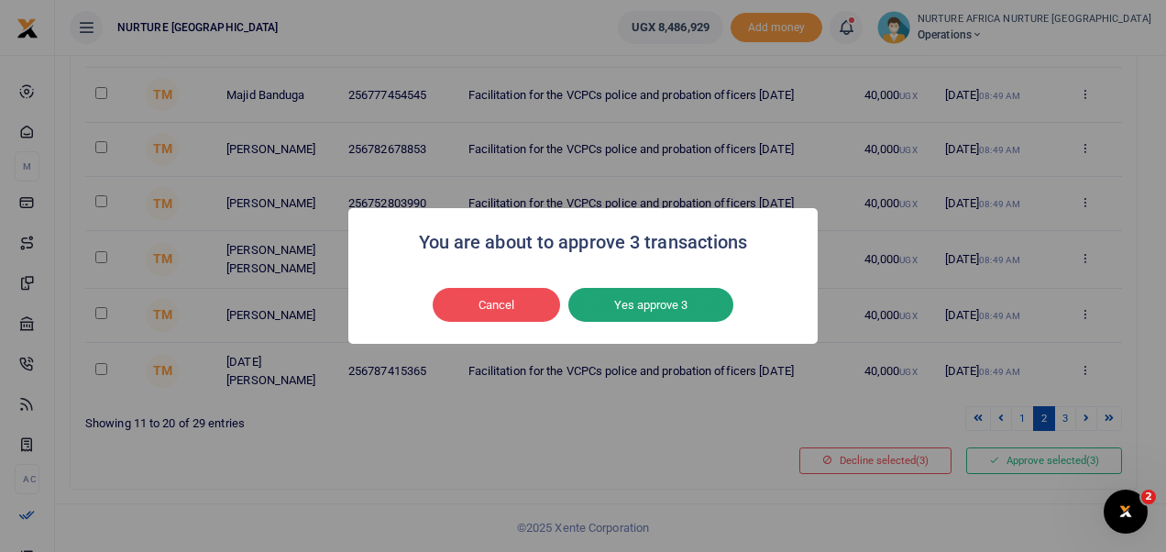
click at [691, 313] on button "Yes approve 3" at bounding box center [650, 305] width 165 height 35
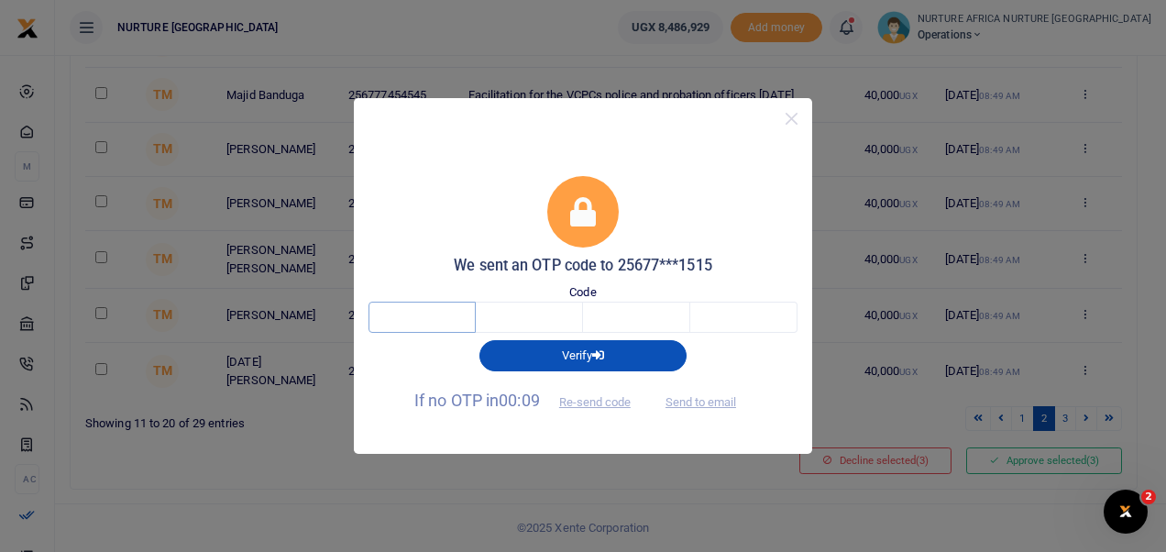
click at [427, 311] on input "text" at bounding box center [422, 317] width 107 height 31
type input "3"
type input "5"
type input "9"
type input "3"
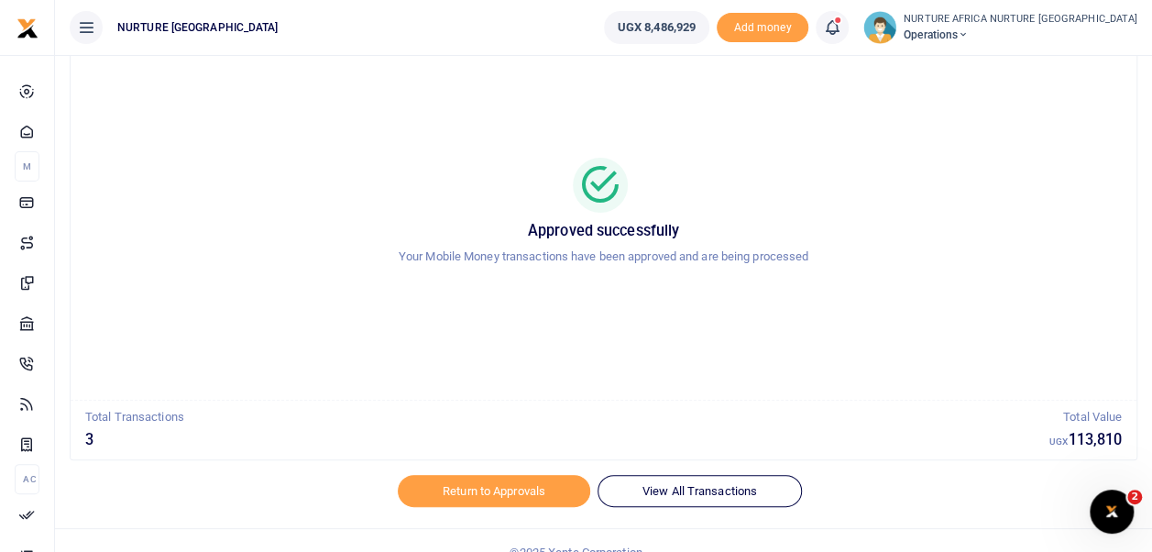
scroll to position [87, 0]
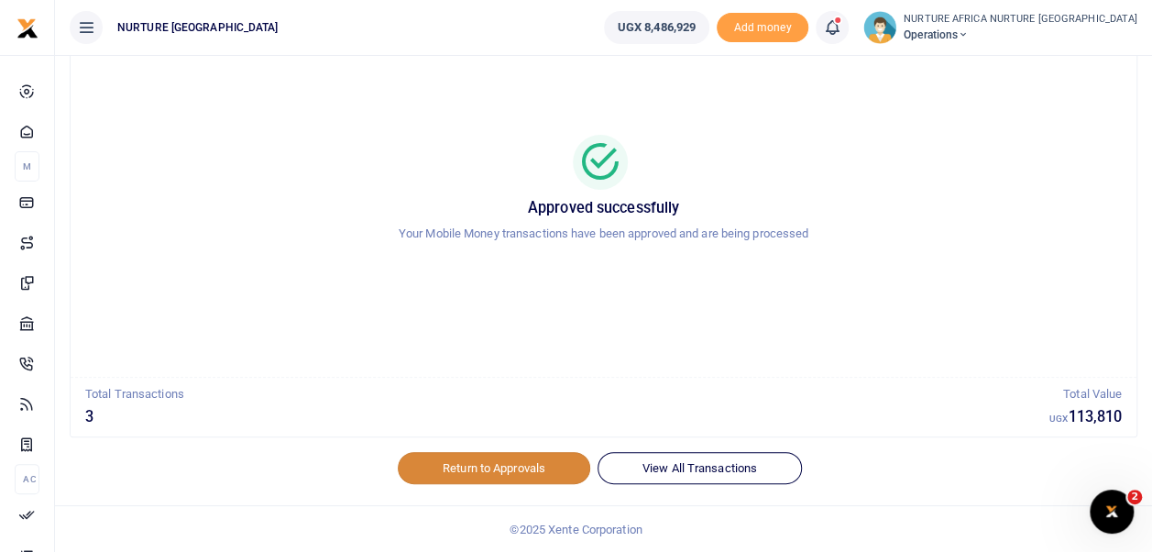
click at [464, 468] on link "Return to Approvals" at bounding box center [494, 467] width 193 height 31
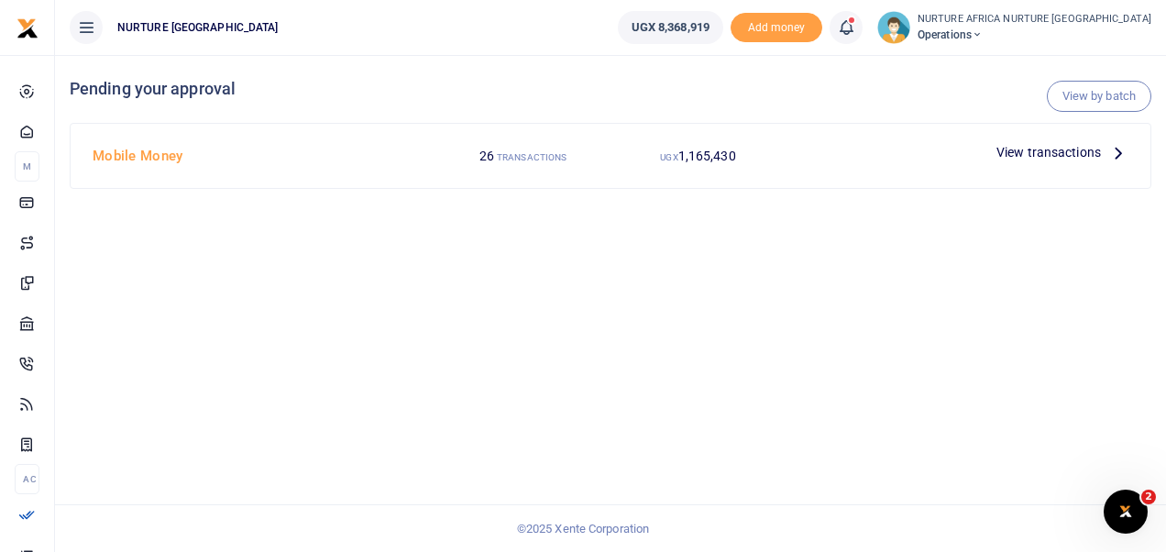
click at [1030, 152] on span "View transactions" at bounding box center [1049, 152] width 105 height 20
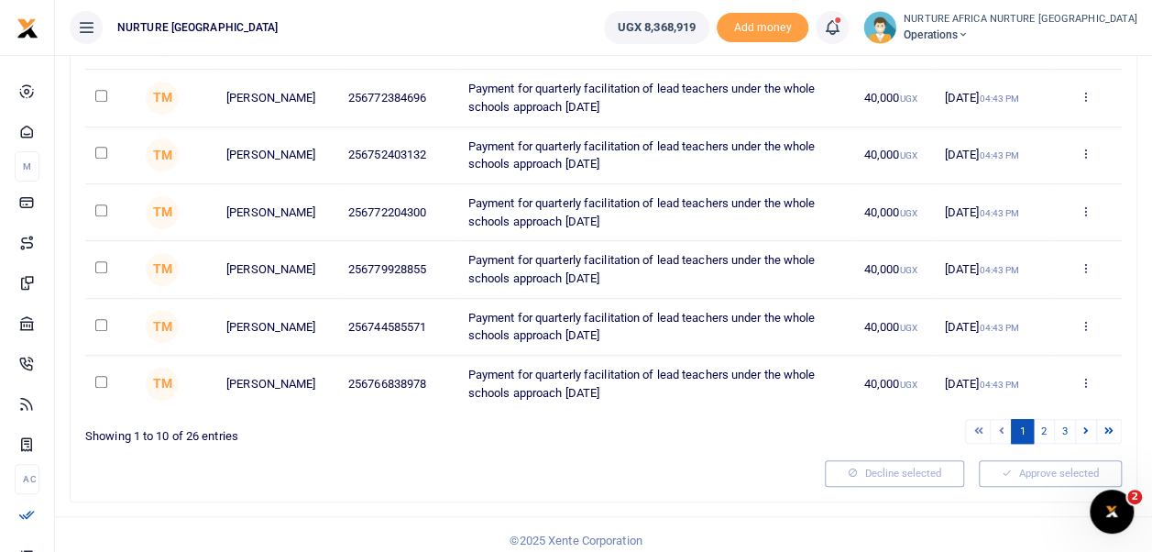
scroll to position [456, 0]
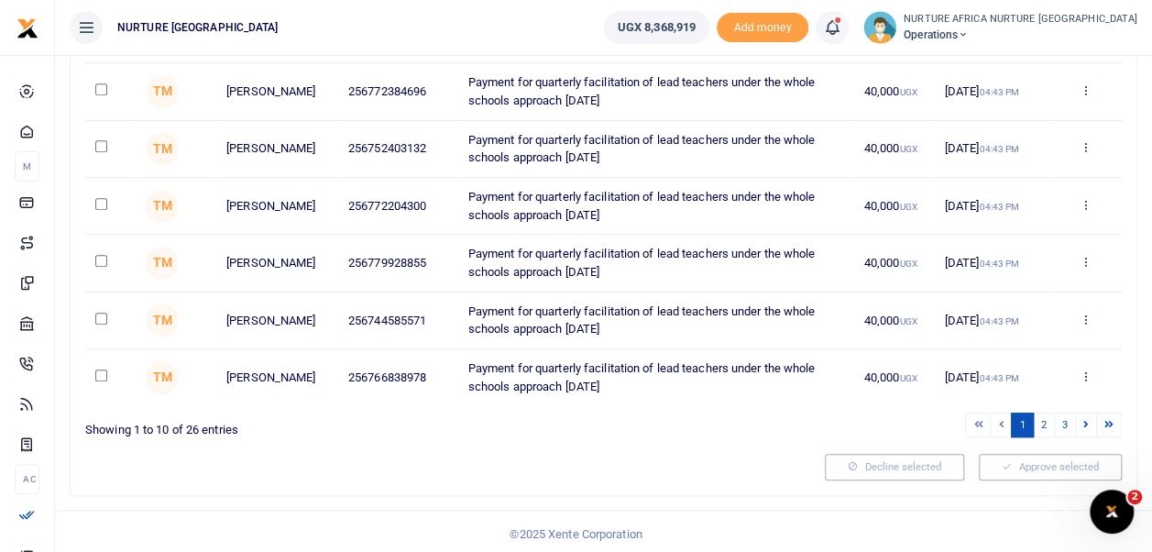
click at [103, 400] on td at bounding box center [110, 377] width 50 height 56
click at [1070, 423] on link "3" at bounding box center [1065, 425] width 22 height 25
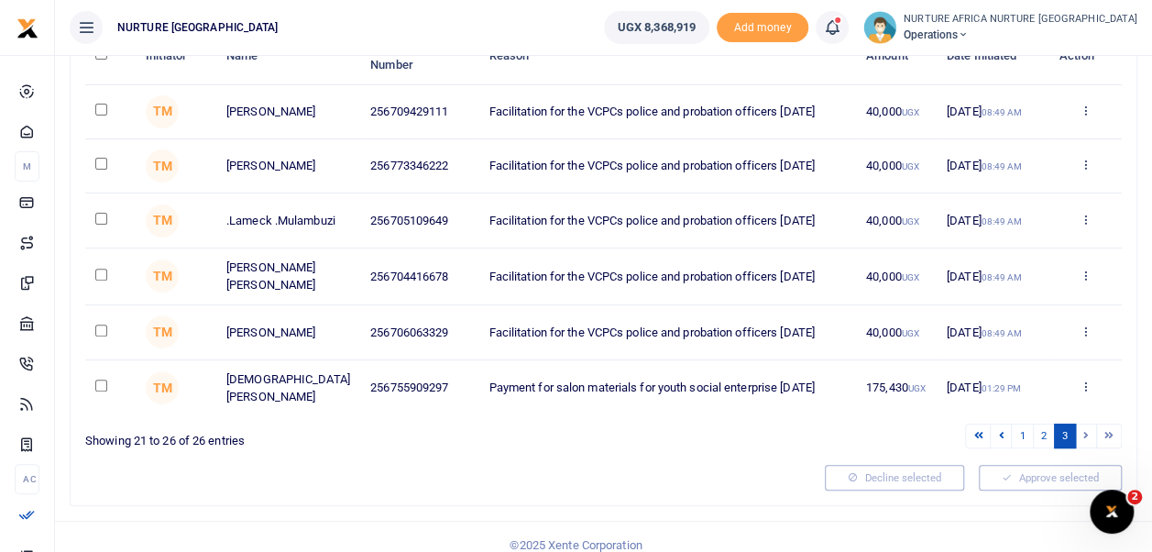
scroll to position [206, 0]
click at [1041, 439] on link "2" at bounding box center [1044, 435] width 22 height 25
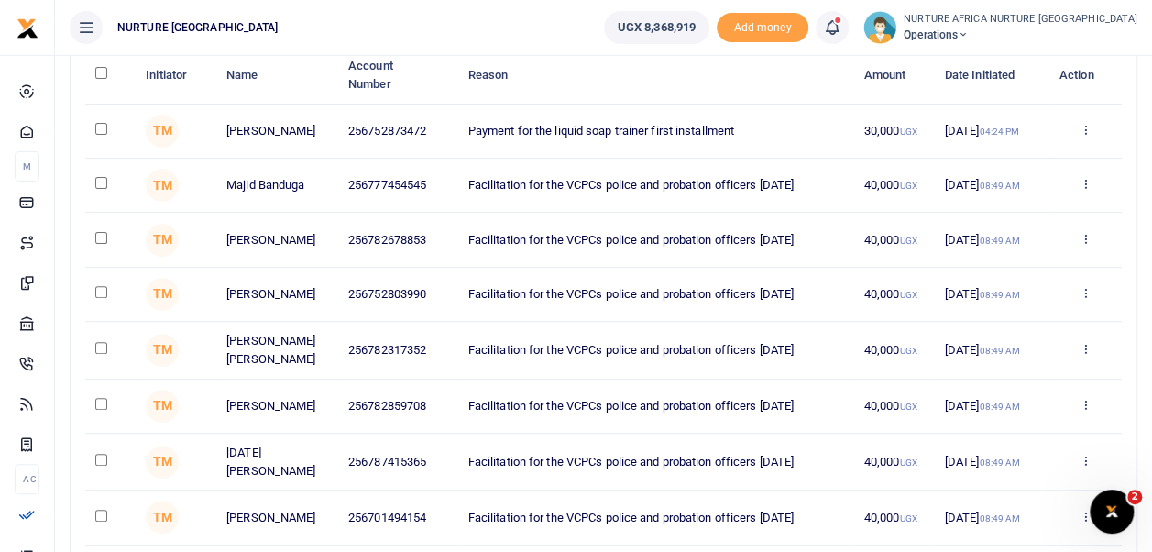
scroll to position [170, 0]
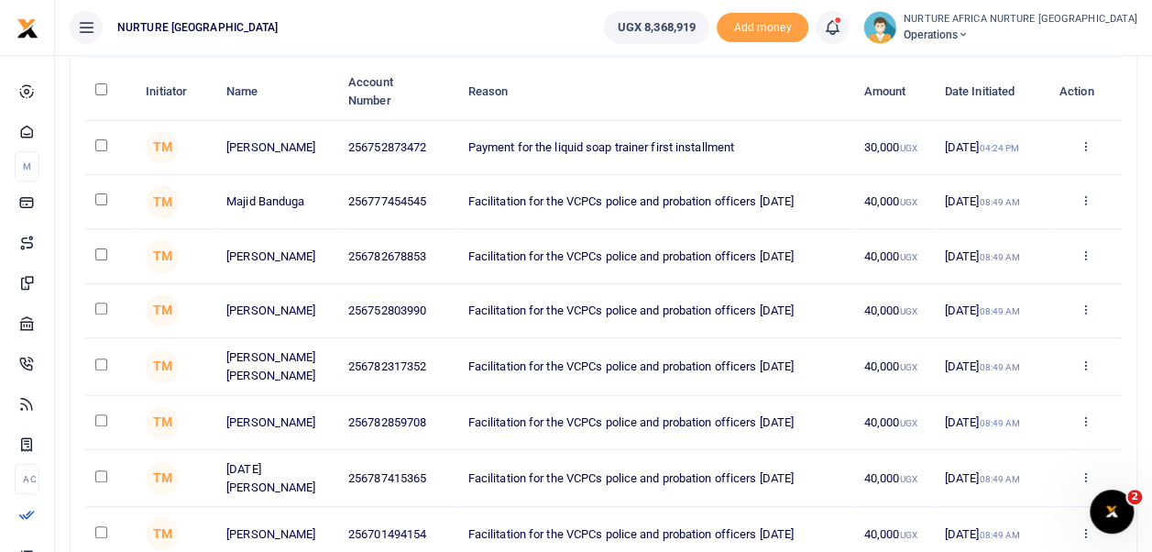
click at [101, 145] on input "checkbox" at bounding box center [101, 145] width 12 height 12
checkbox input "true"
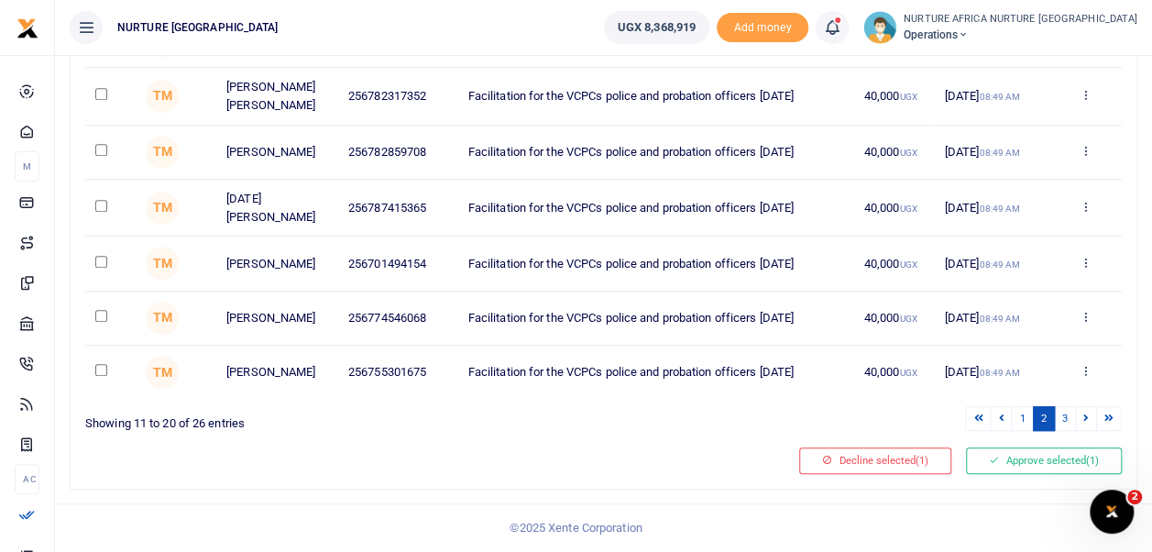
scroll to position [456, 0]
click at [1066, 418] on link "3" at bounding box center [1065, 418] width 22 height 25
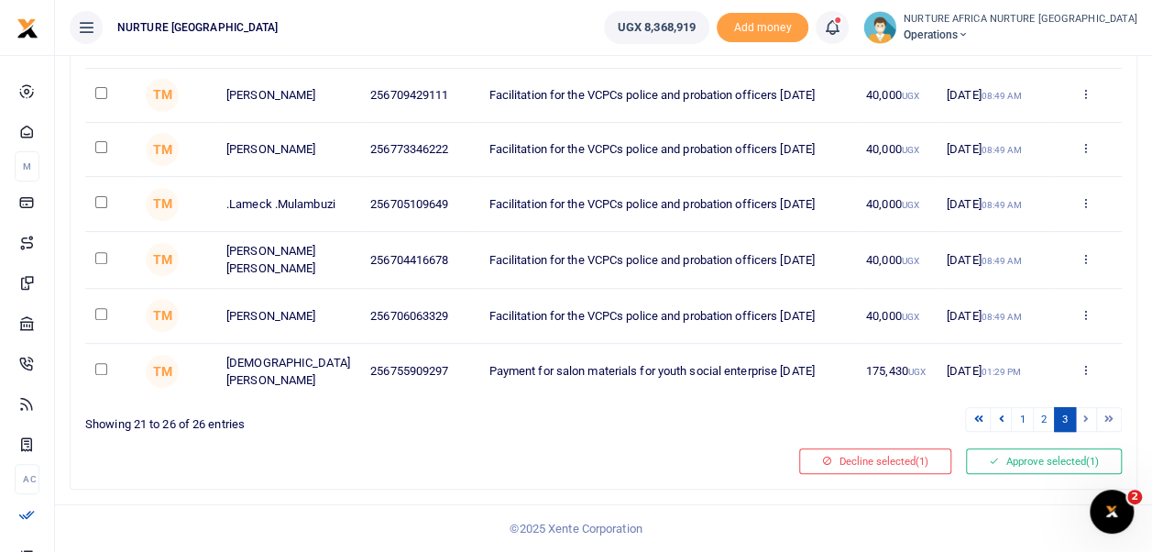
scroll to position [228, 0]
click at [100, 373] on input "checkbox" at bounding box center [101, 369] width 12 height 12
checkbox input "true"
click at [1032, 466] on button "Approve selected (2)" at bounding box center [1044, 461] width 156 height 26
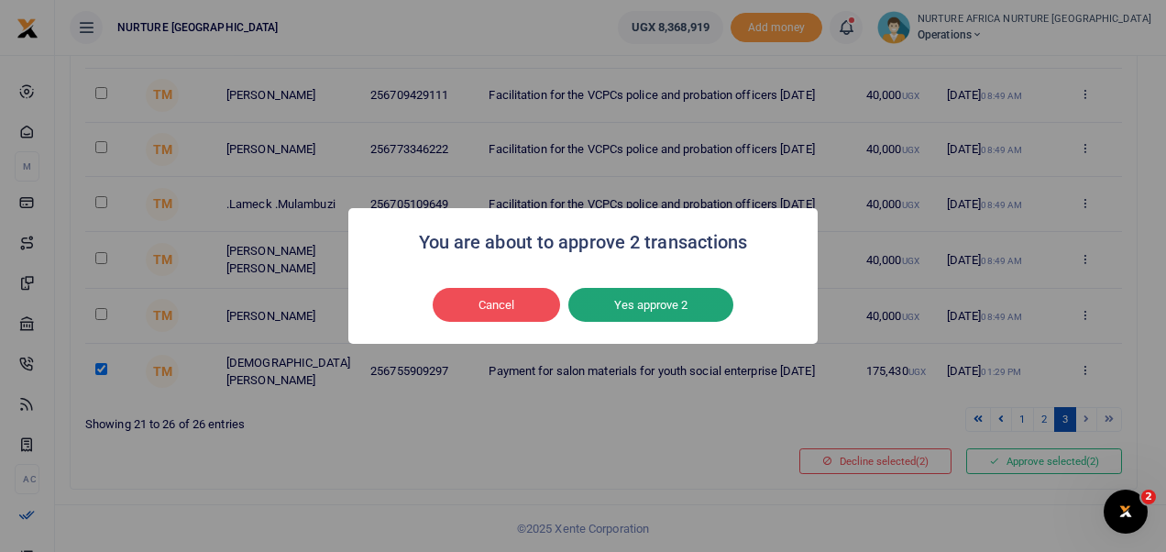
click at [649, 297] on button "Yes approve 2" at bounding box center [650, 305] width 165 height 35
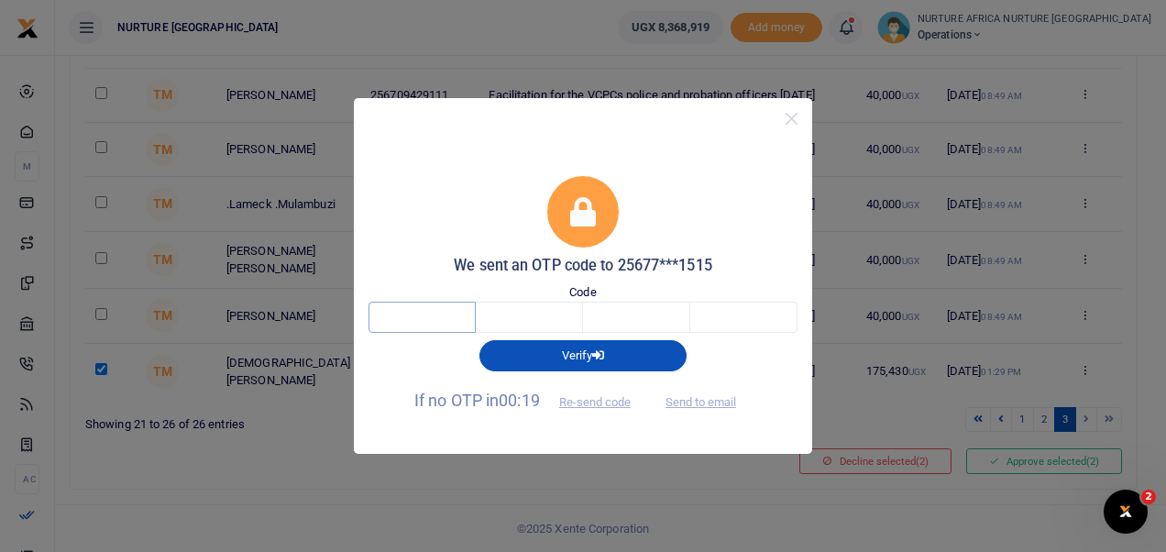
click at [410, 325] on input "text" at bounding box center [422, 317] width 107 height 31
type input "2"
type input "3"
type input "9"
type input "0"
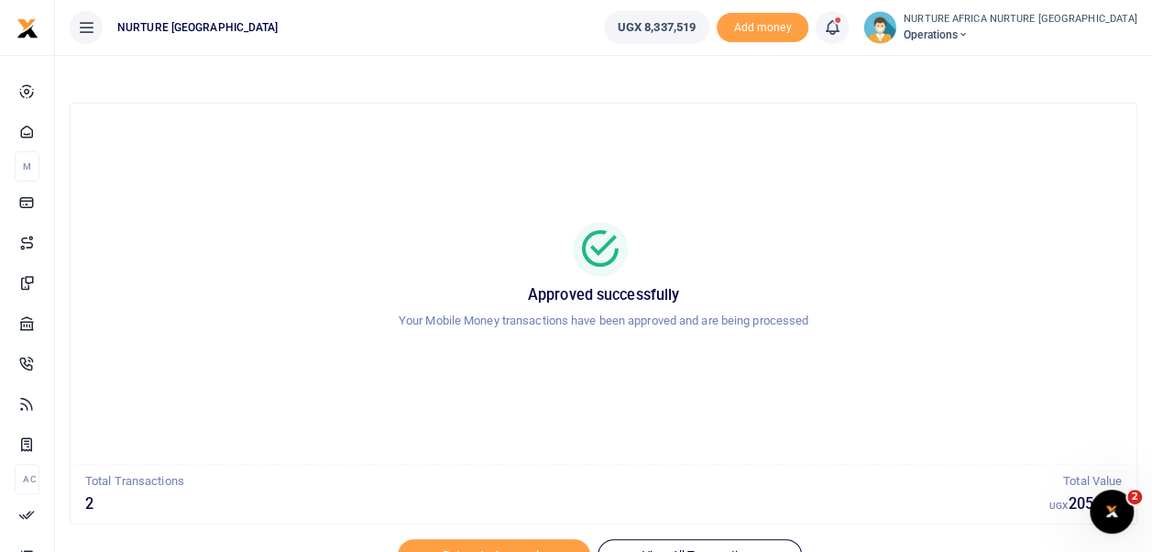
click at [842, 25] on icon at bounding box center [832, 27] width 18 height 20
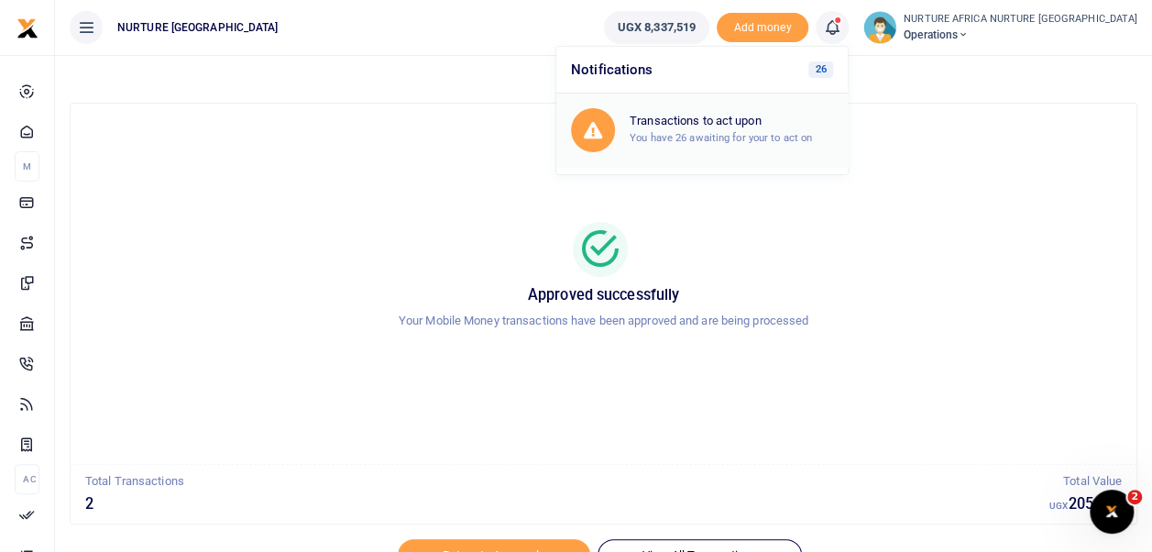
click at [743, 147] on div "Transactions to act upon You have 26 awaiting for your to act on" at bounding box center [702, 130] width 262 height 44
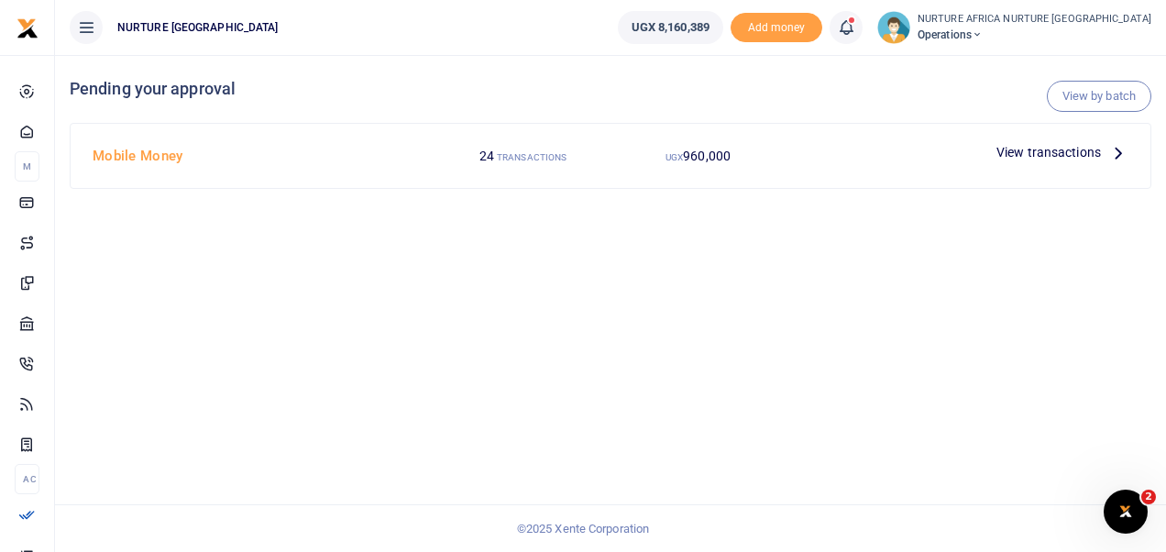
click at [1032, 150] on span "View transactions" at bounding box center [1049, 152] width 105 height 20
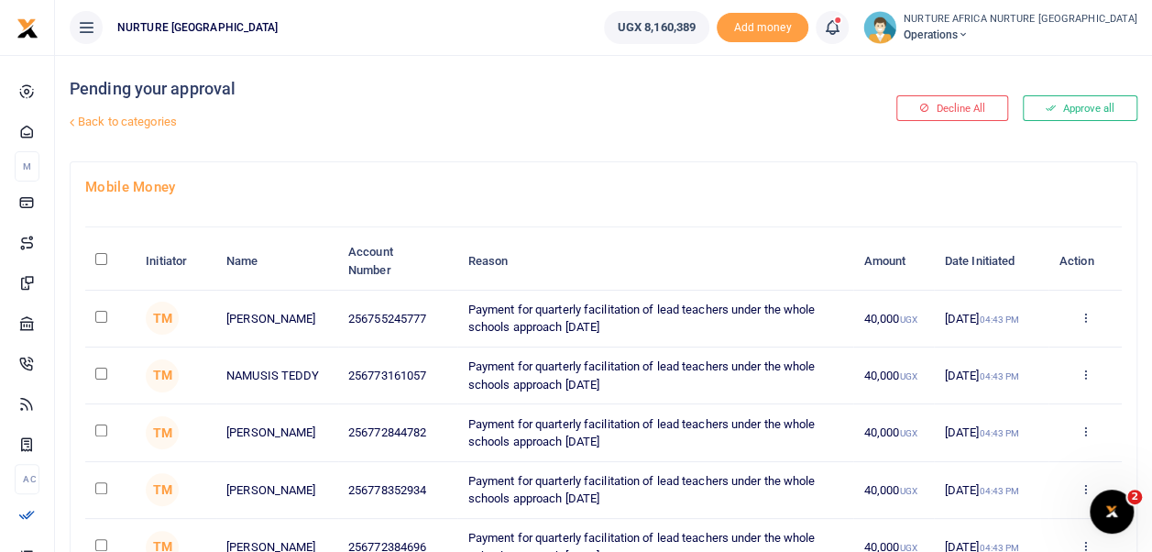
click at [677, 233] on th "Reason" at bounding box center [655, 261] width 396 height 57
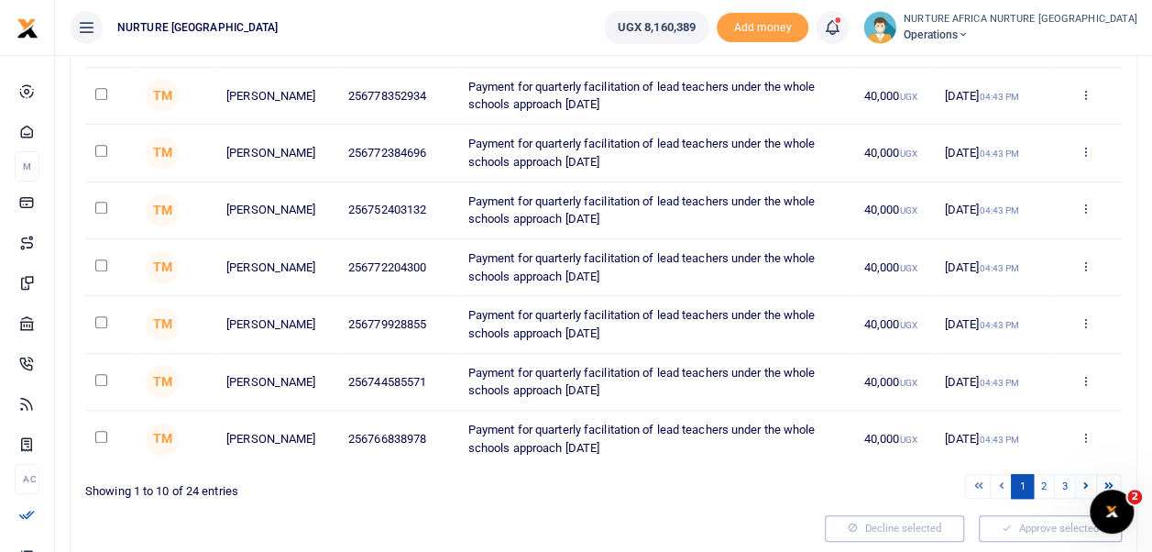
scroll to position [400, 0]
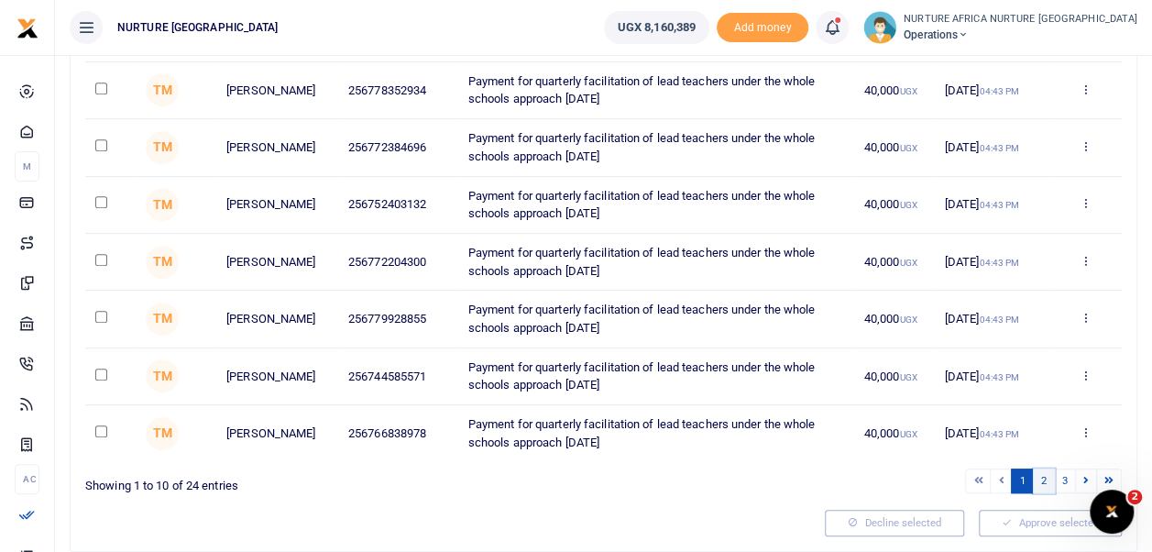
click at [1045, 486] on link "2" at bounding box center [1044, 480] width 22 height 25
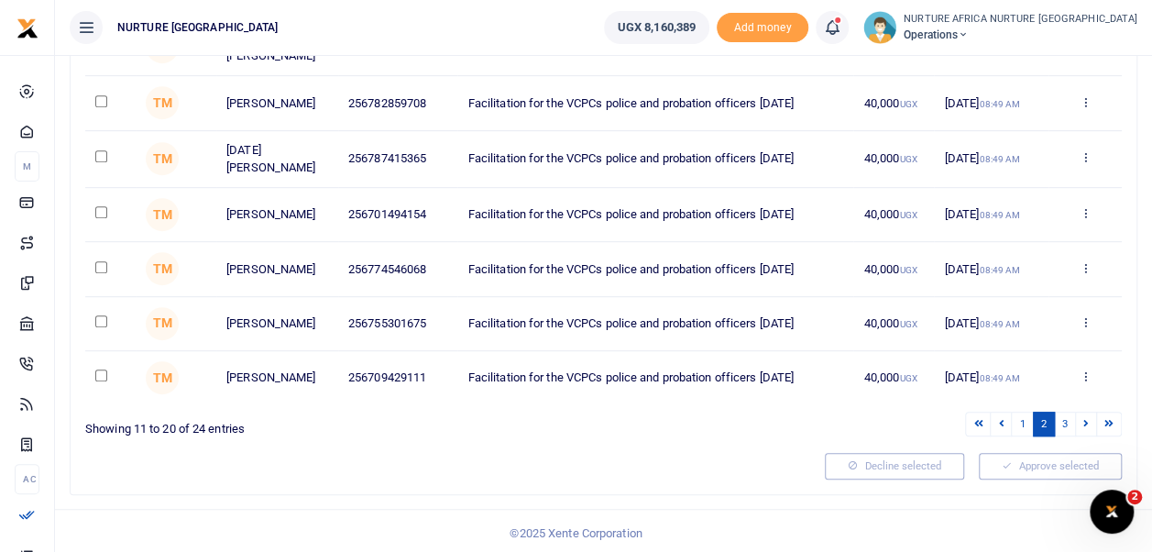
scroll to position [456, 0]
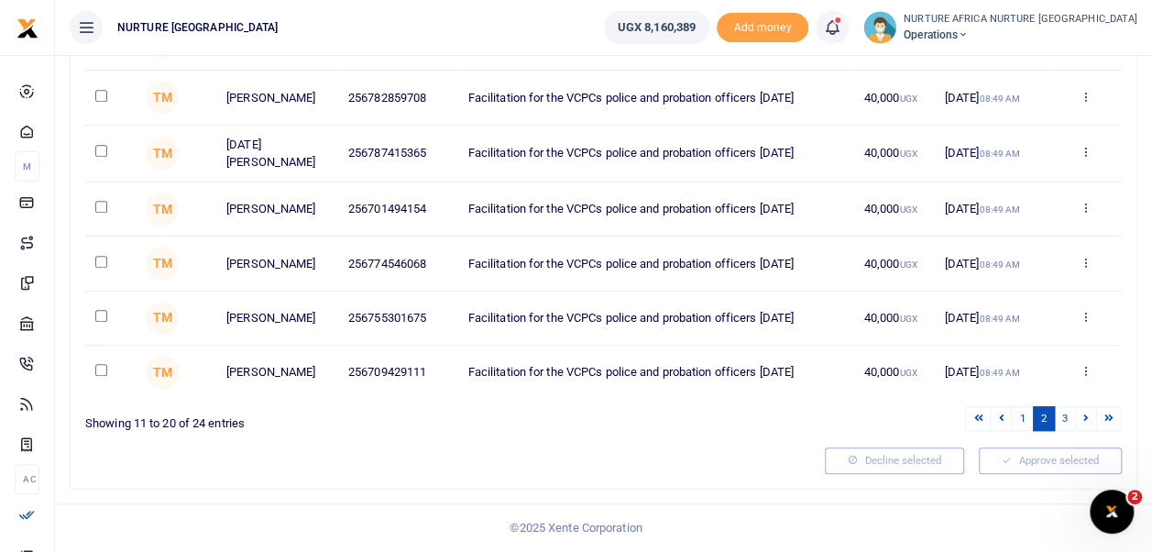
click at [101, 370] on input "checkbox" at bounding box center [101, 370] width 12 height 12
checkbox input "true"
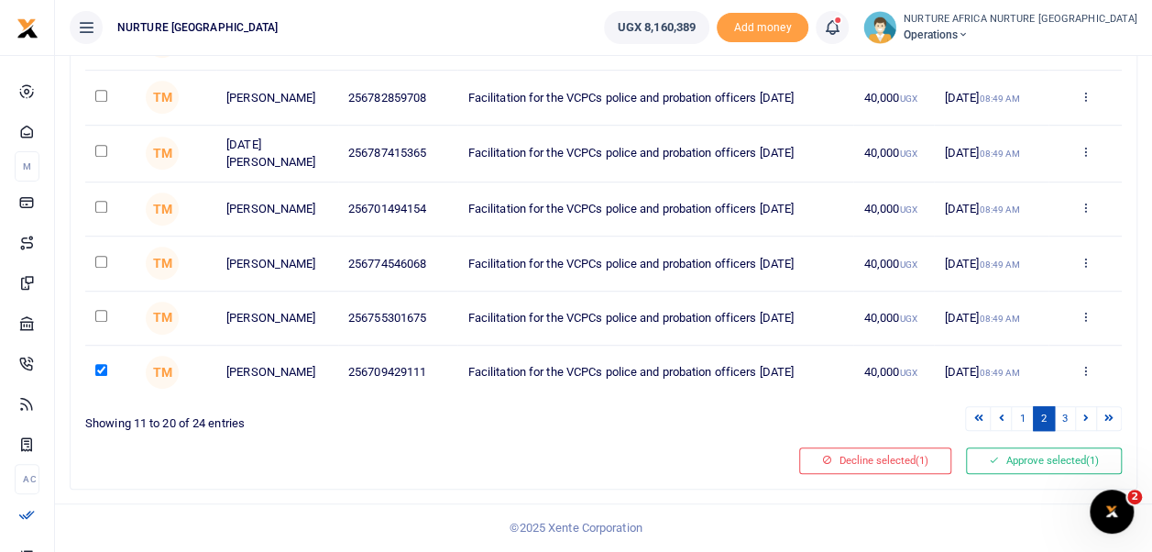
click at [100, 314] on input "checkbox" at bounding box center [101, 316] width 12 height 12
checkbox input "true"
click at [95, 257] on input "checkbox" at bounding box center [101, 262] width 12 height 12
checkbox input "true"
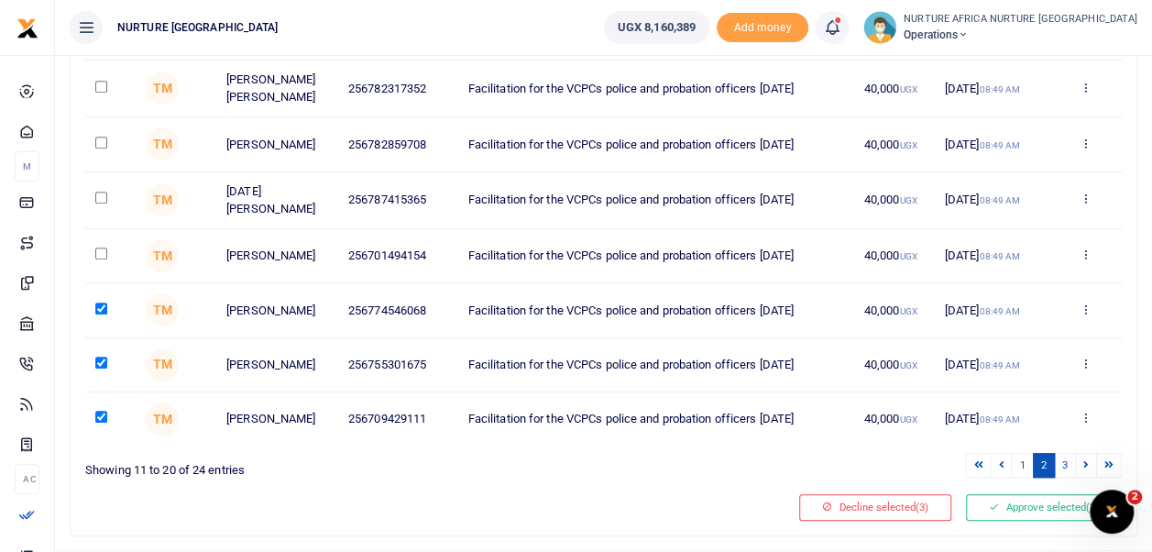
scroll to position [387, 0]
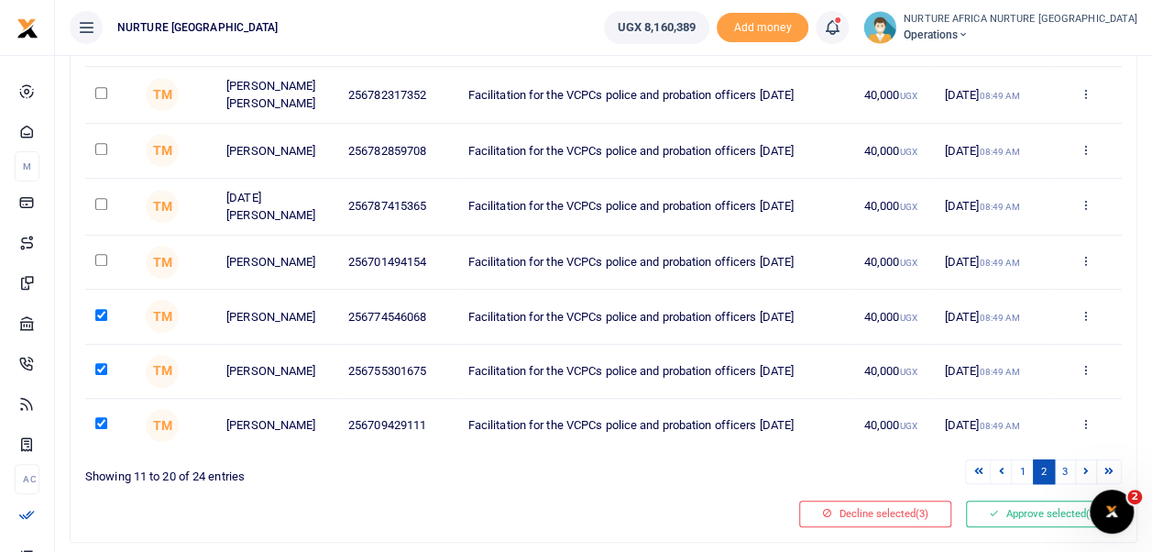
click at [101, 266] on input "checkbox" at bounding box center [101, 260] width 12 height 12
checkbox input "true"
click at [1065, 484] on link "3" at bounding box center [1065, 471] width 22 height 25
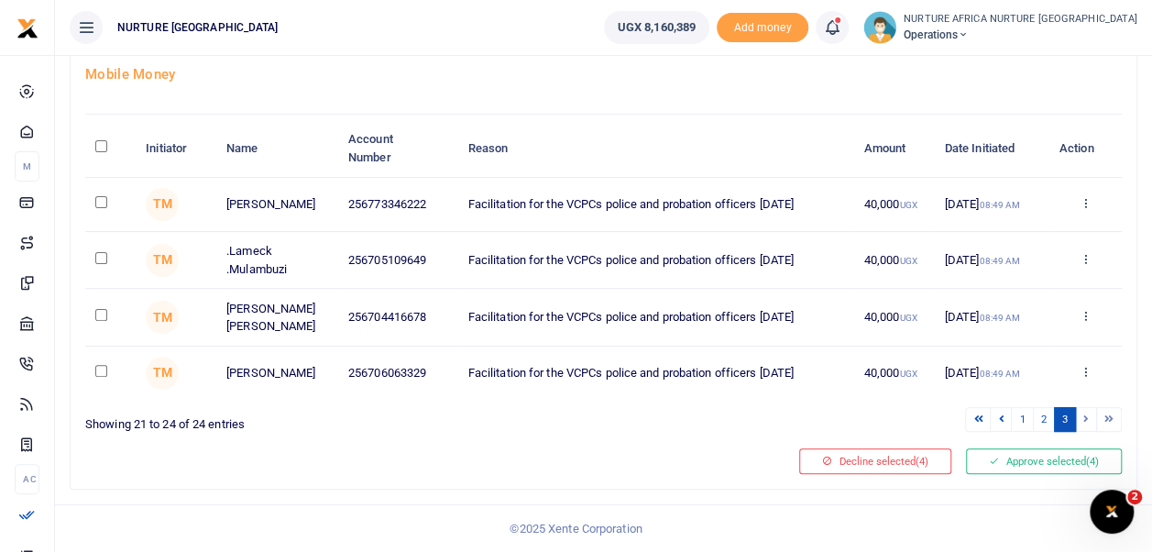
click at [101, 200] on input "checkbox" at bounding box center [101, 202] width 12 height 12
checkbox input "true"
click at [97, 257] on input "checkbox" at bounding box center [101, 258] width 12 height 12
checkbox input "true"
click at [100, 314] on input "checkbox" at bounding box center [101, 315] width 12 height 12
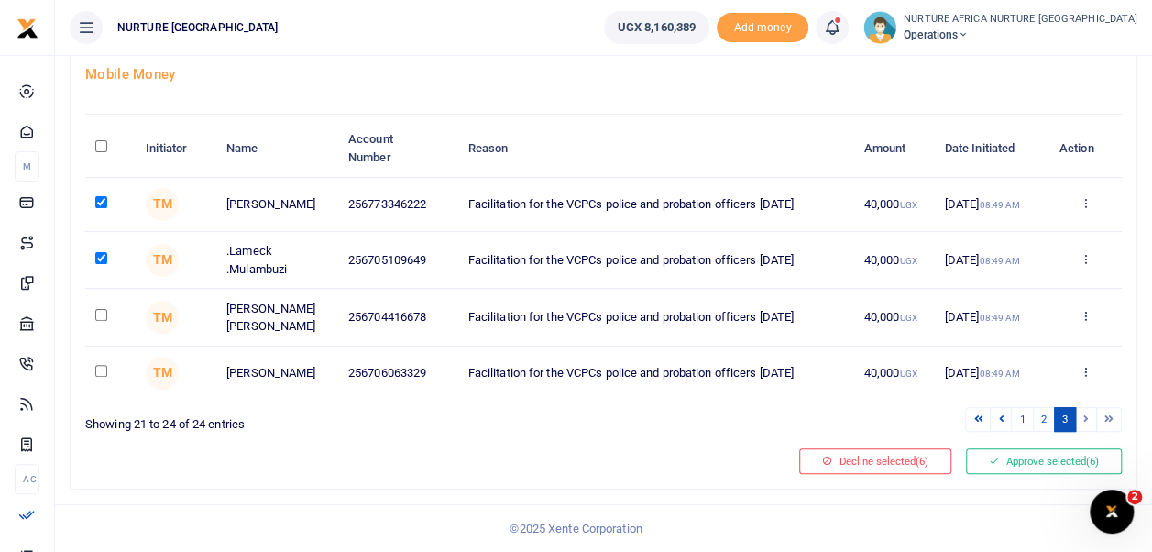
checkbox input "true"
click at [95, 371] on input "checkbox" at bounding box center [101, 371] width 12 height 12
checkbox input "true"
click at [1044, 418] on link "2" at bounding box center [1044, 419] width 22 height 25
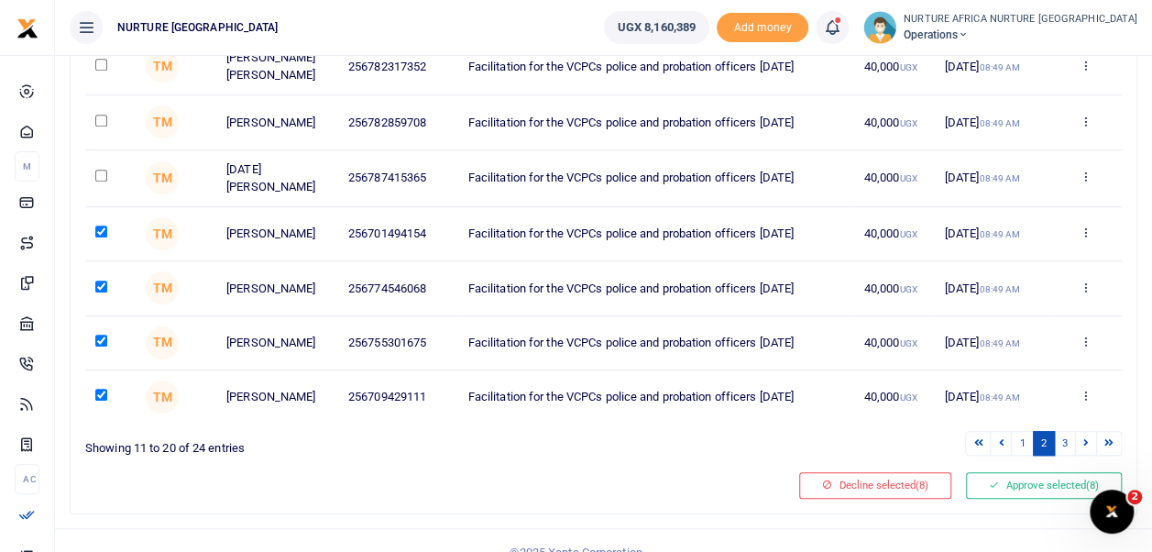
scroll to position [413, 0]
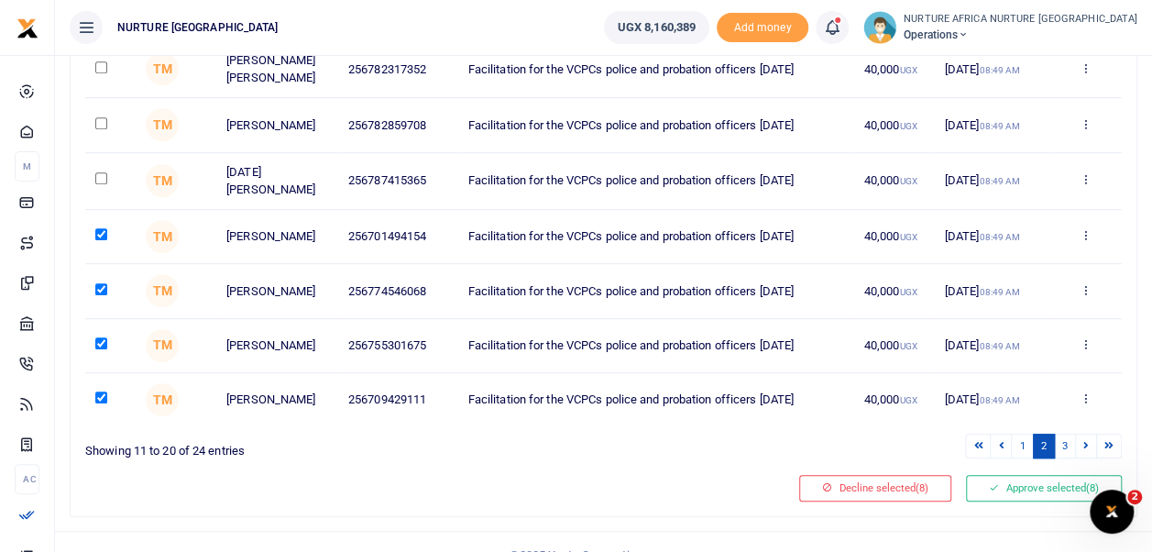
click at [99, 184] on input "checkbox" at bounding box center [101, 178] width 12 height 12
checkbox input "true"
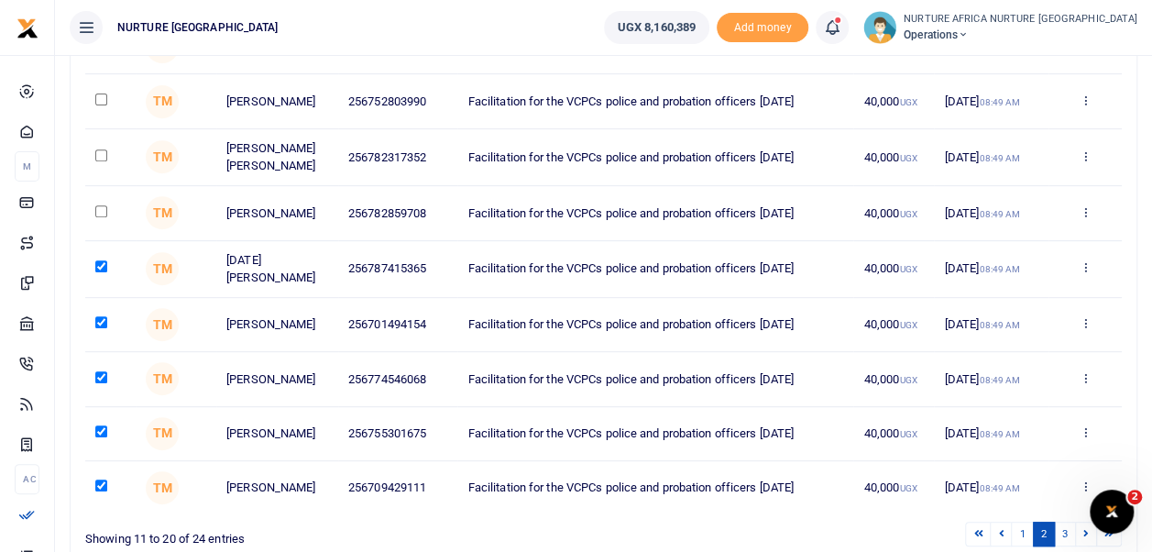
scroll to position [306, 0]
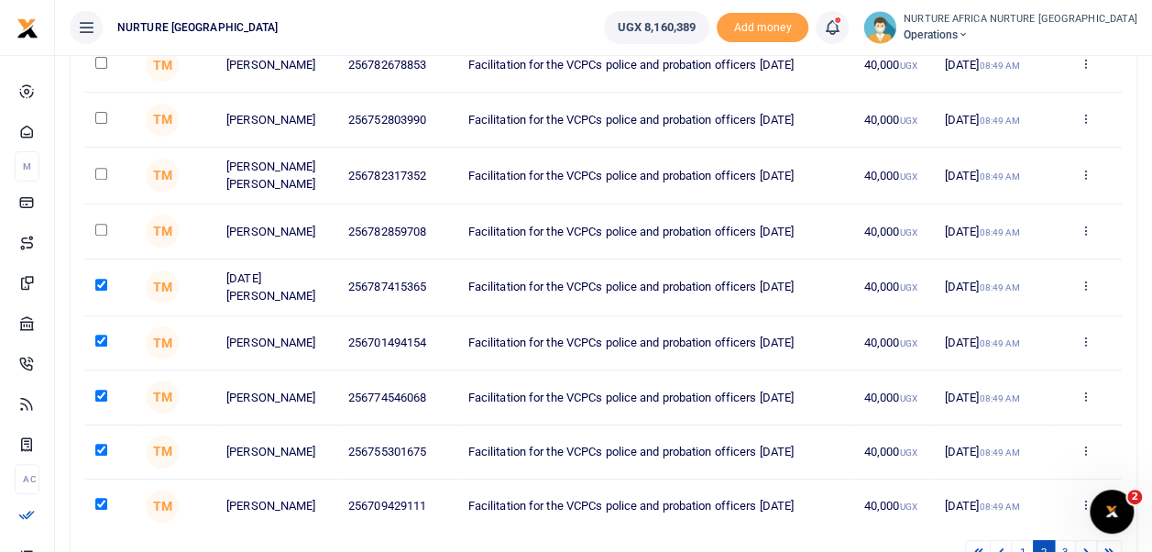
click at [103, 236] on input "checkbox" at bounding box center [101, 230] width 12 height 12
checkbox input "true"
click at [101, 180] on input "checkbox" at bounding box center [101, 174] width 12 height 12
checkbox input "true"
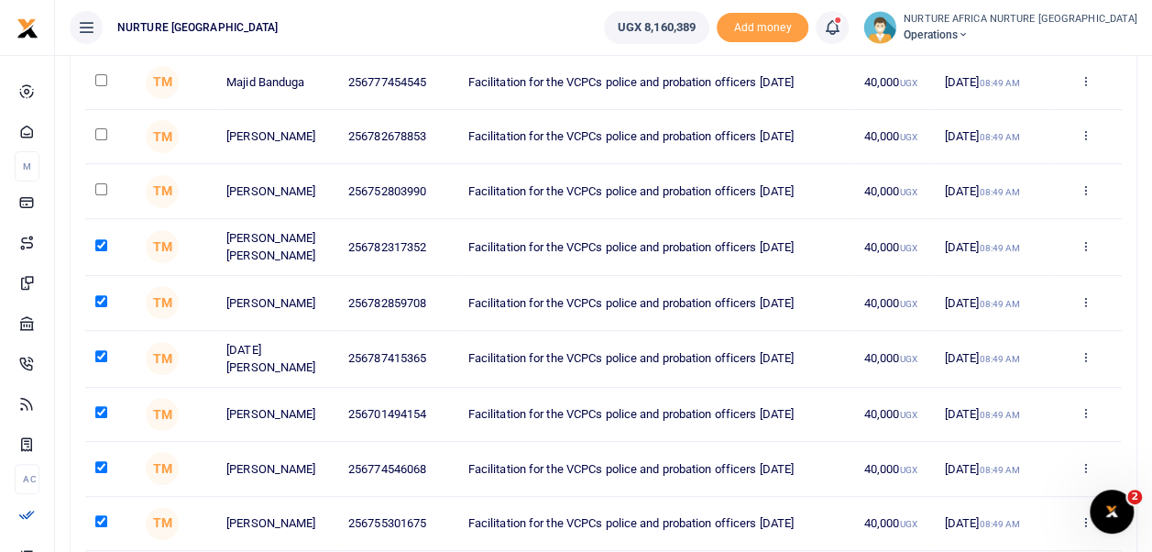
scroll to position [233, 0]
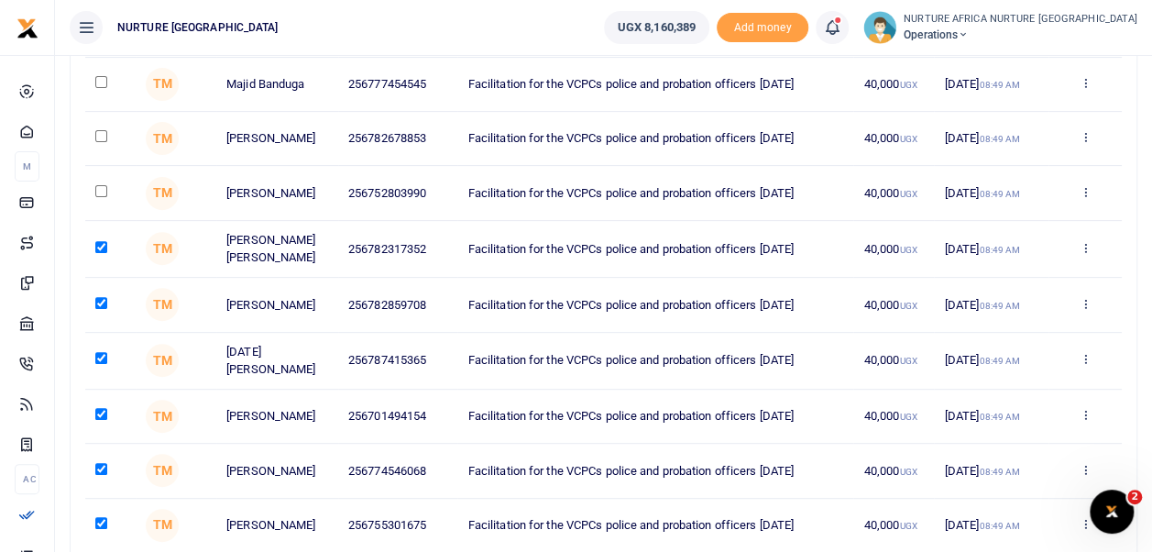
click at [102, 195] on input "checkbox" at bounding box center [101, 191] width 12 height 12
checkbox input "true"
click at [102, 138] on input "checkbox" at bounding box center [101, 136] width 12 height 12
checkbox input "true"
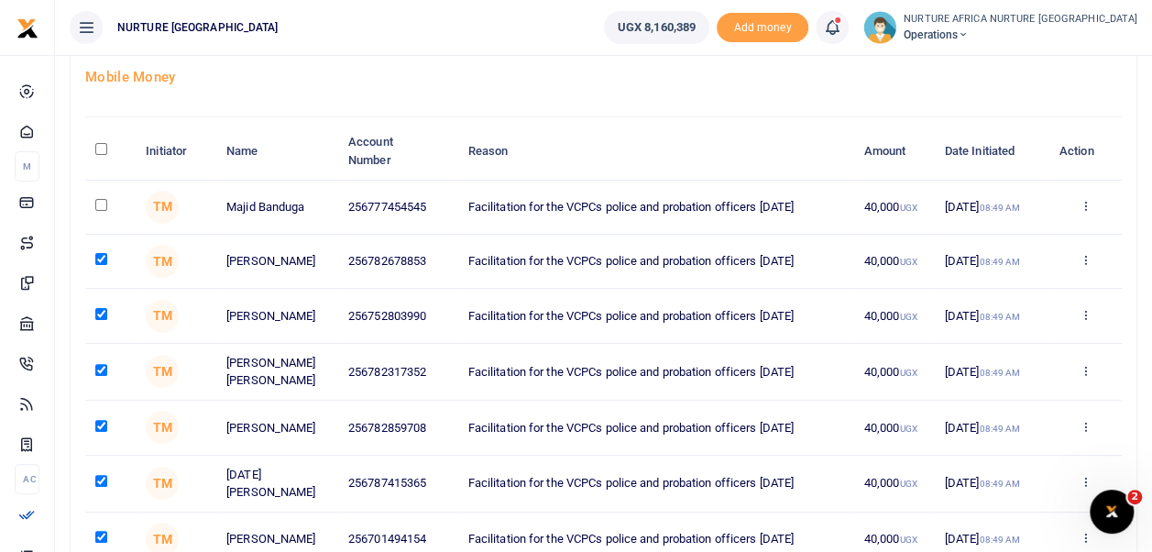
scroll to position [108, 0]
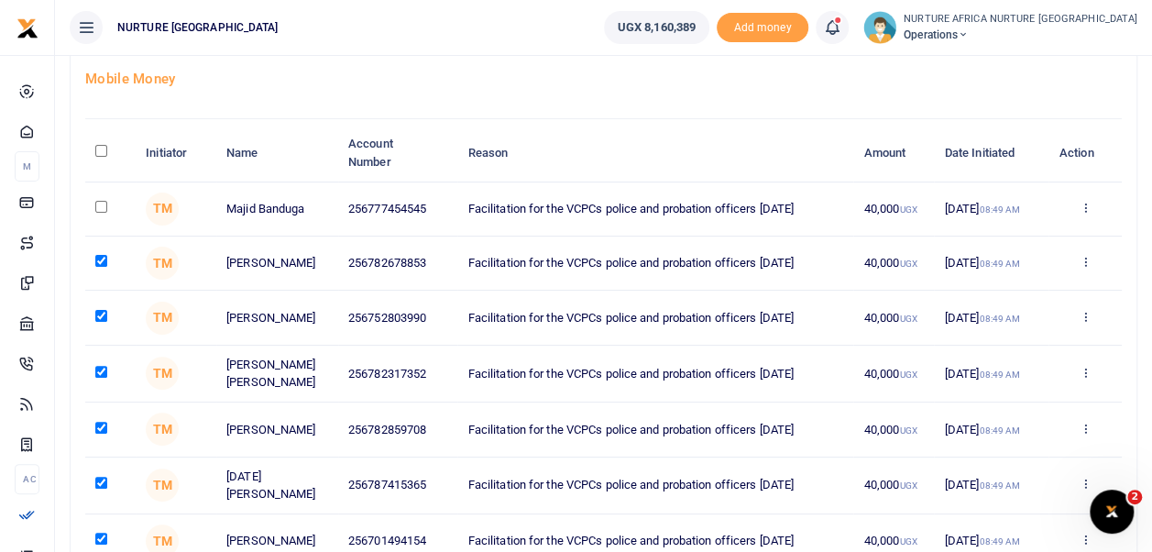
click at [101, 206] on input "checkbox" at bounding box center [101, 207] width 12 height 12
checkbox input "true"
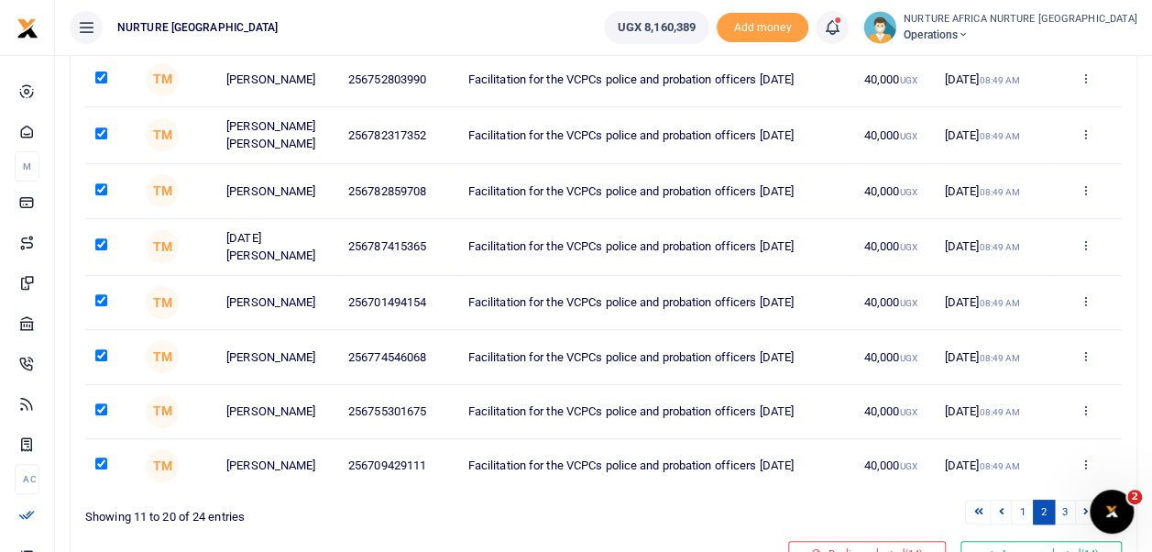
scroll to position [456, 0]
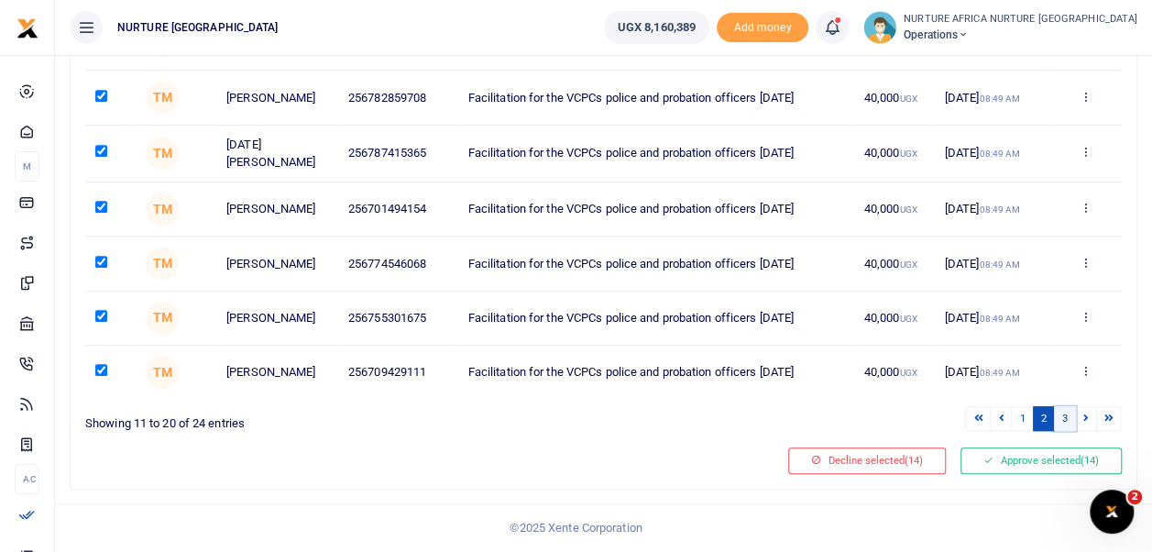
click at [1069, 415] on link "3" at bounding box center [1065, 418] width 22 height 25
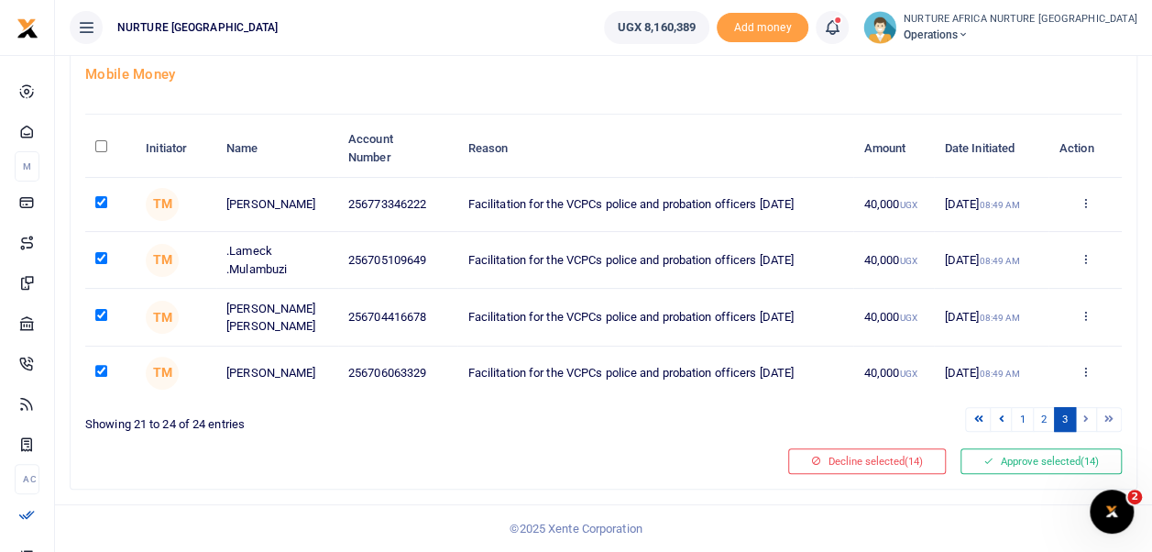
scroll to position [114, 0]
click at [1021, 420] on link "1" at bounding box center [1022, 419] width 22 height 25
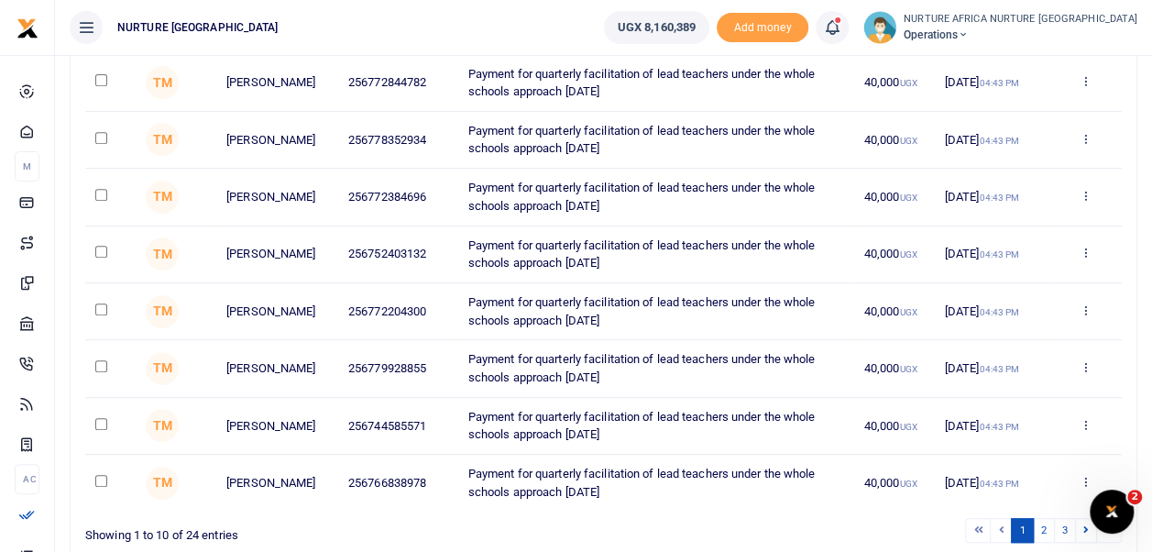
scroll to position [456, 0]
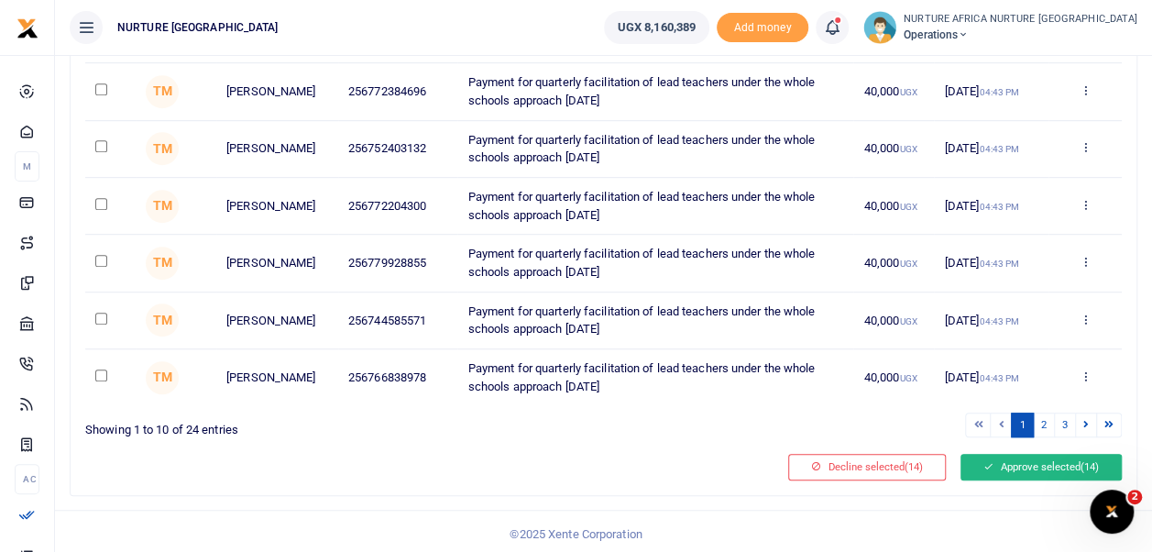
click at [1032, 466] on button "Approve selected (14)" at bounding box center [1041, 467] width 161 height 26
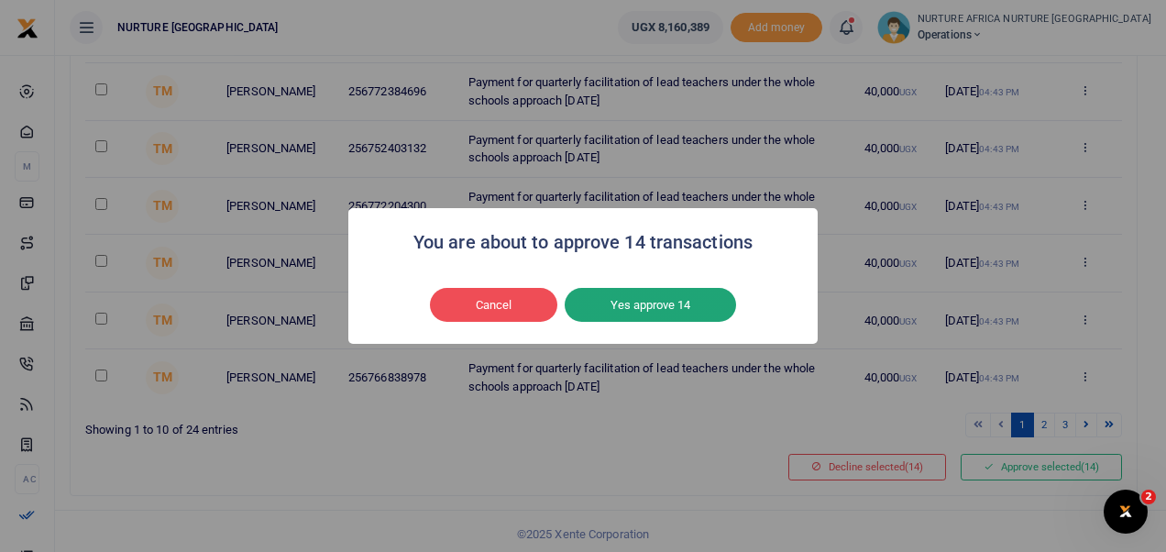
click at [667, 308] on button "Yes approve 14" at bounding box center [650, 305] width 171 height 35
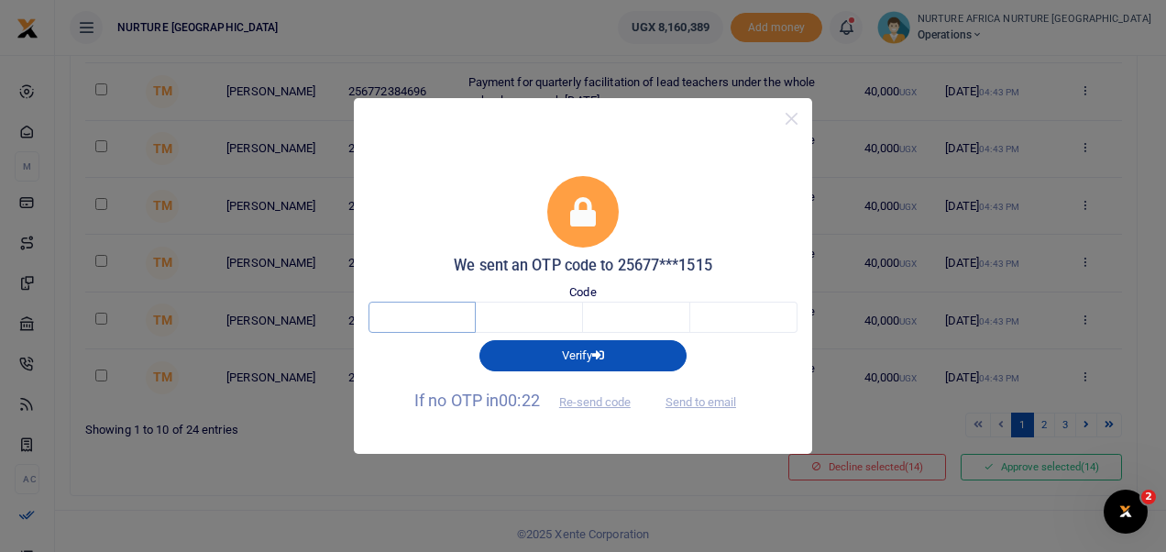
click at [433, 320] on input "text" at bounding box center [422, 317] width 107 height 31
type input "9"
type input "0"
type input "4"
type input "9"
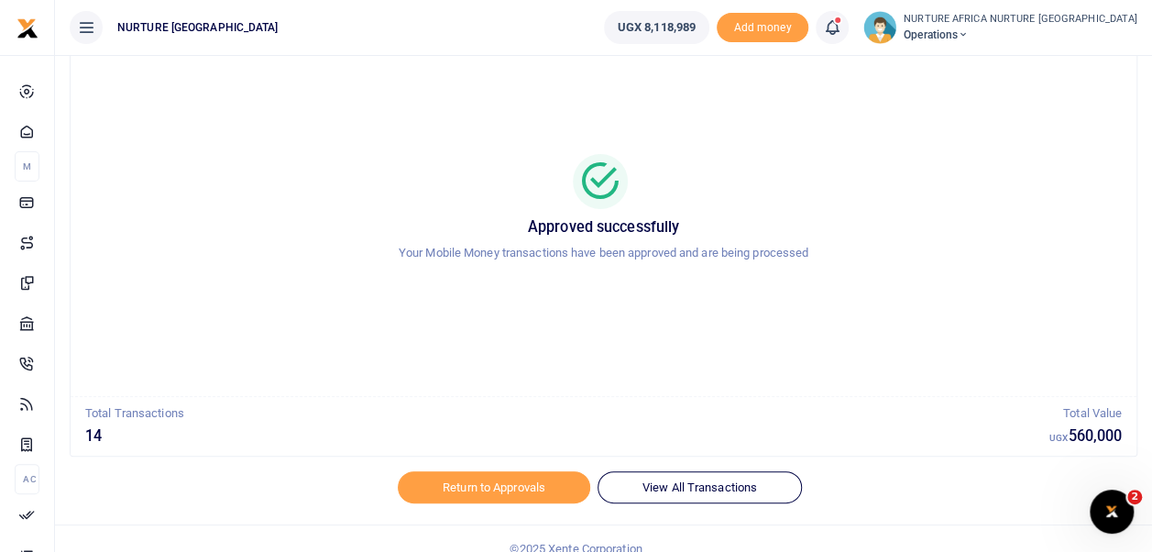
scroll to position [87, 0]
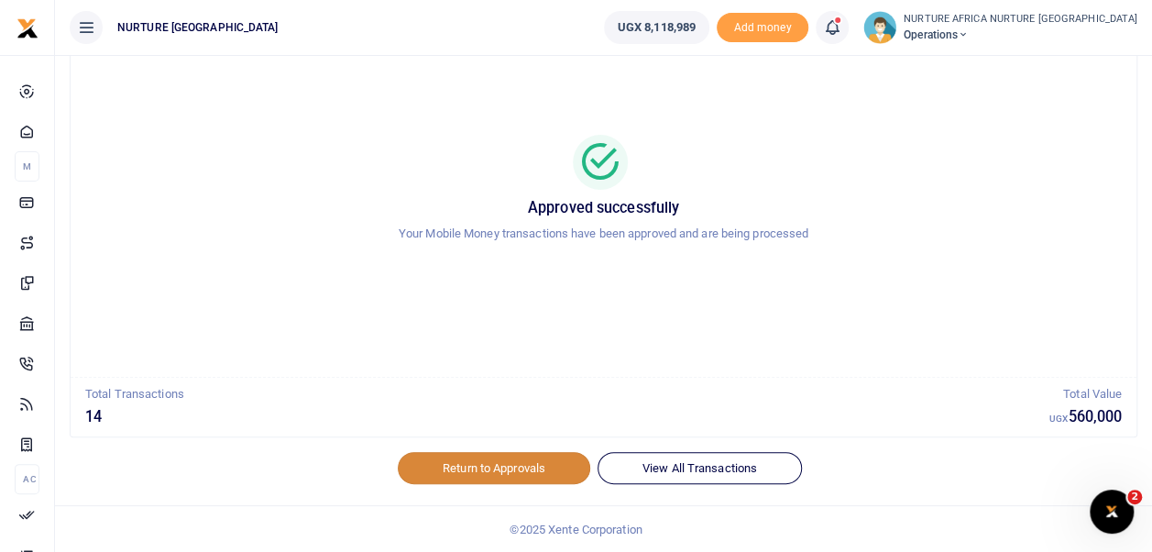
click at [522, 466] on link "Return to Approvals" at bounding box center [494, 467] width 193 height 31
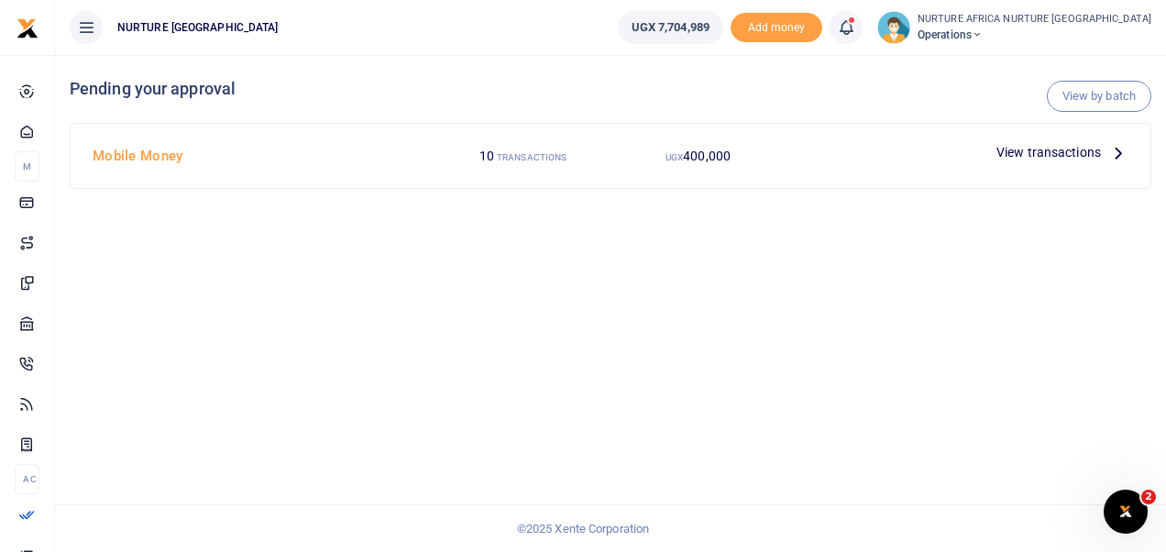
click at [1052, 151] on span "View transactions" at bounding box center [1049, 152] width 105 height 20
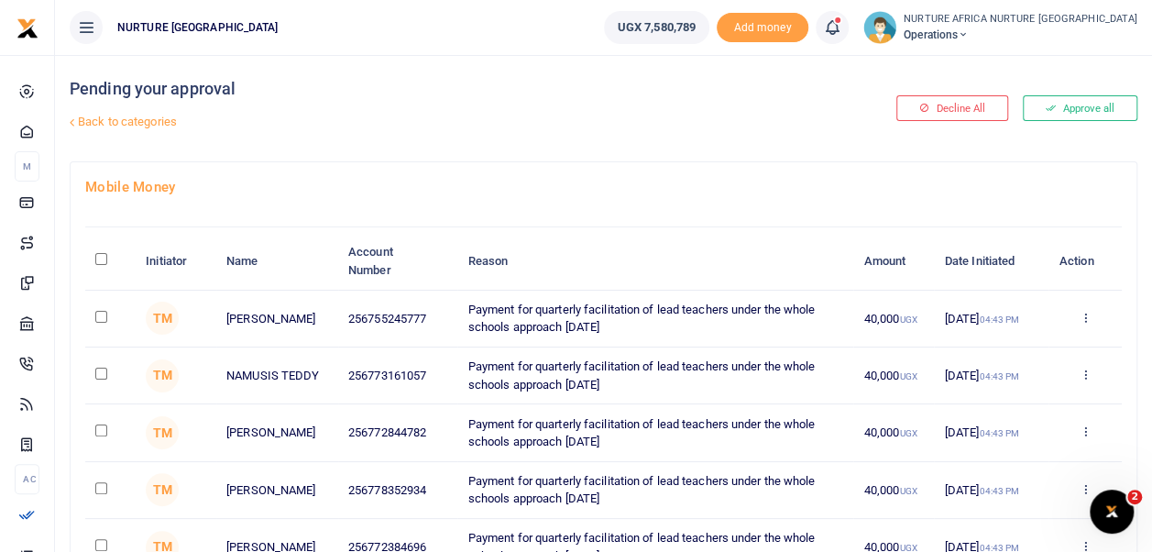
click at [95, 257] on input "\a \a : activate to sort column descending" at bounding box center [101, 259] width 12 height 12
checkbox input "true"
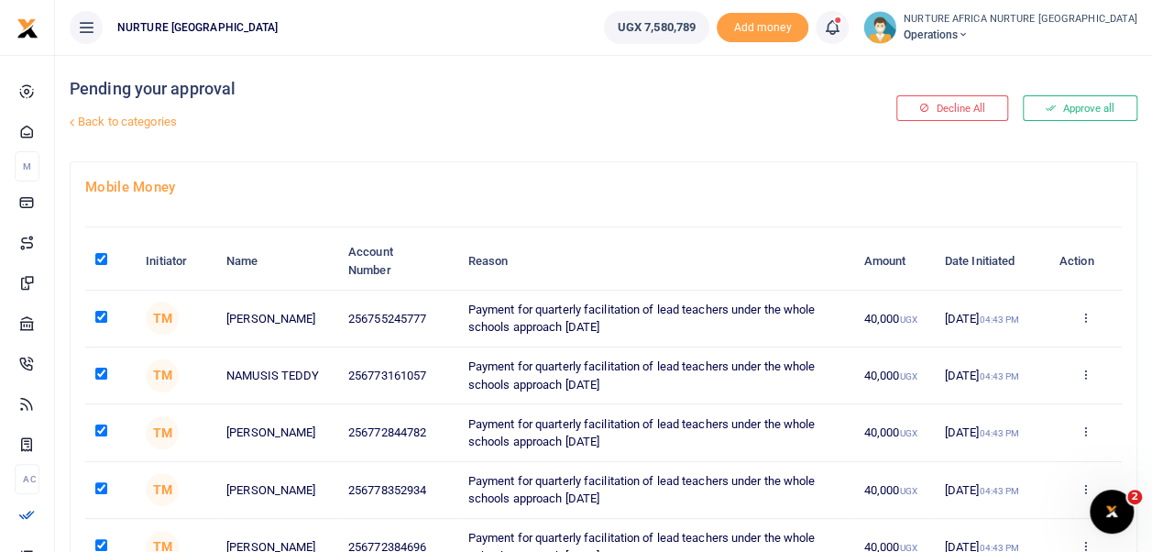
checkbox input "true"
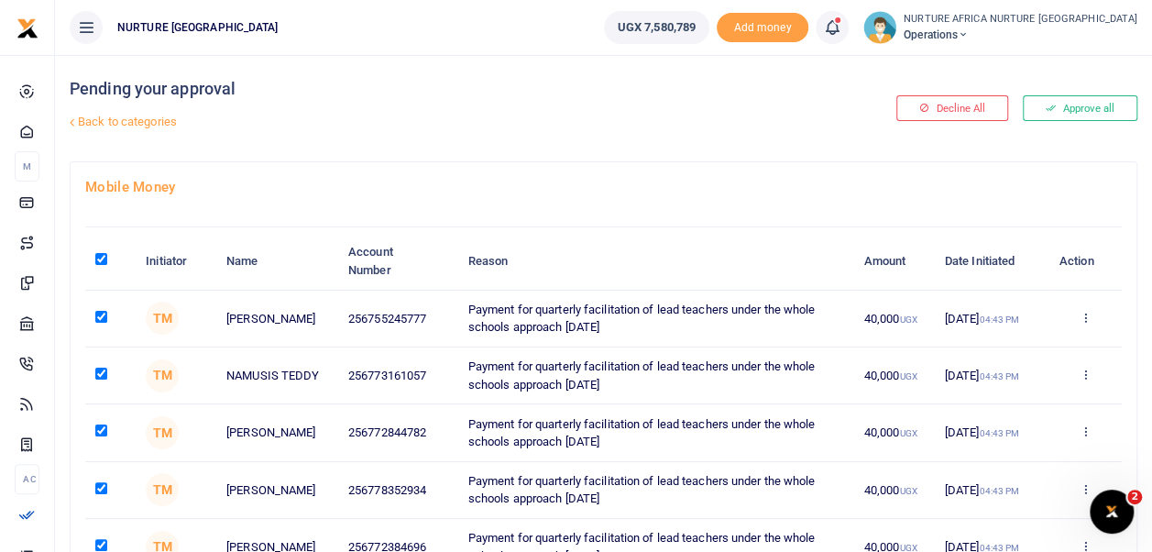
checkbox input "true"
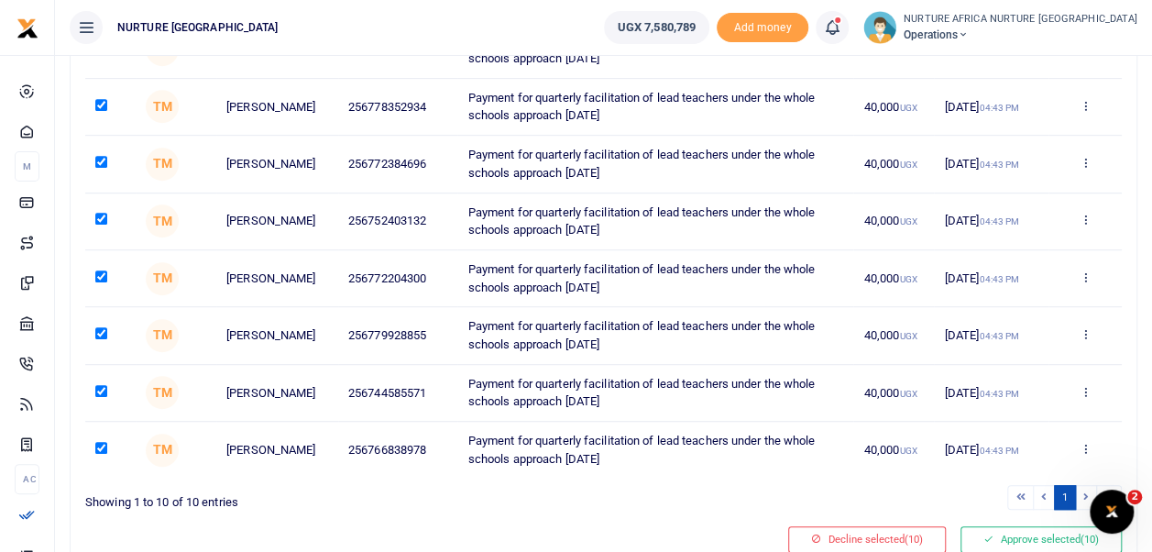
scroll to position [456, 0]
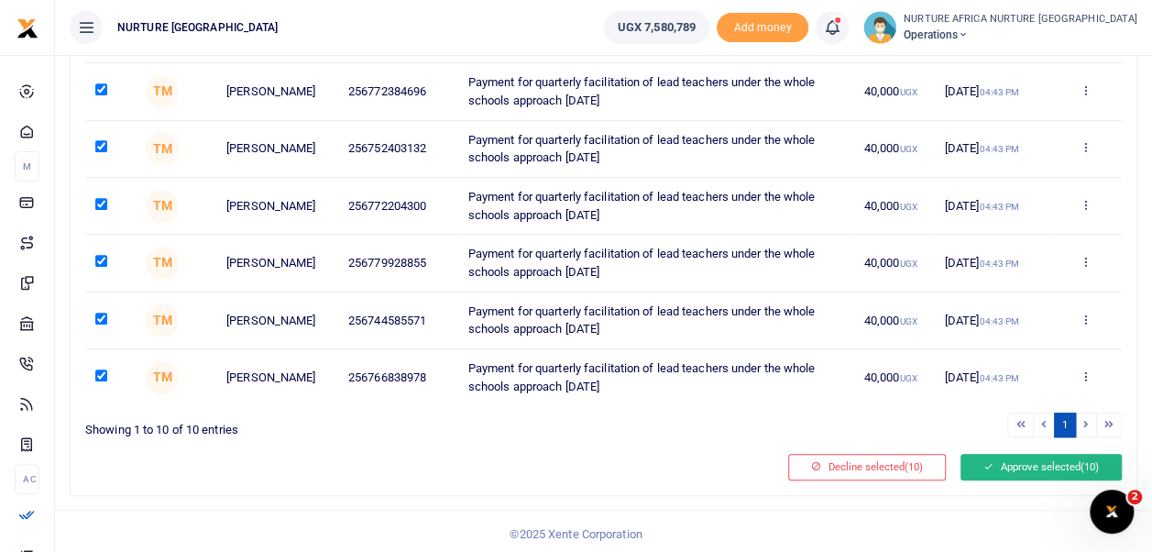
click at [1051, 466] on button "Approve selected (10)" at bounding box center [1041, 467] width 161 height 26
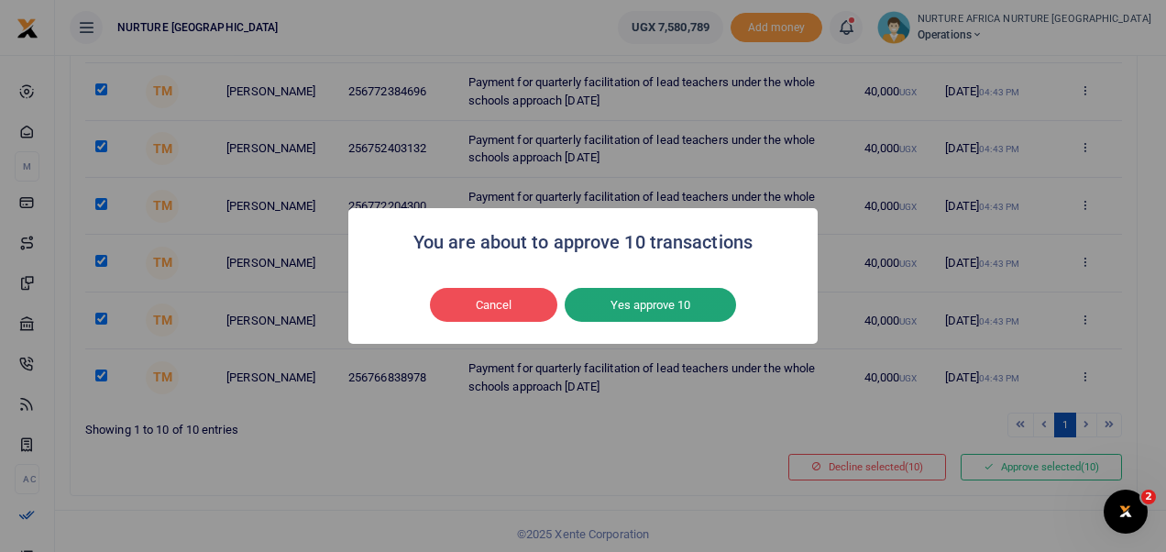
click at [699, 314] on button "Yes approve 10" at bounding box center [650, 305] width 171 height 35
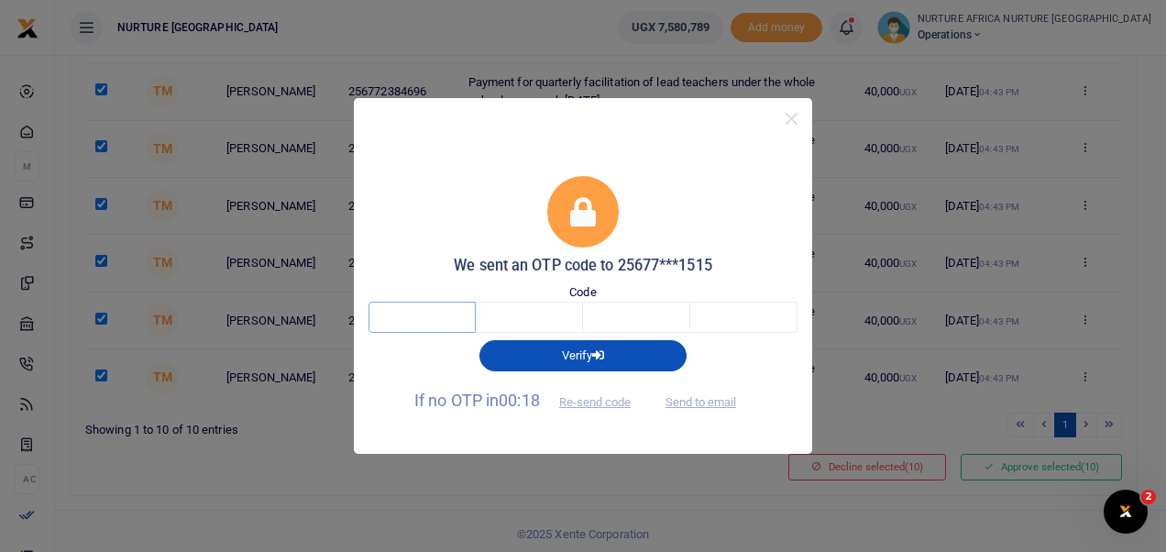
click at [436, 323] on input "text" at bounding box center [422, 317] width 107 height 31
type input "3"
type input "9"
type input "2"
type input "1"
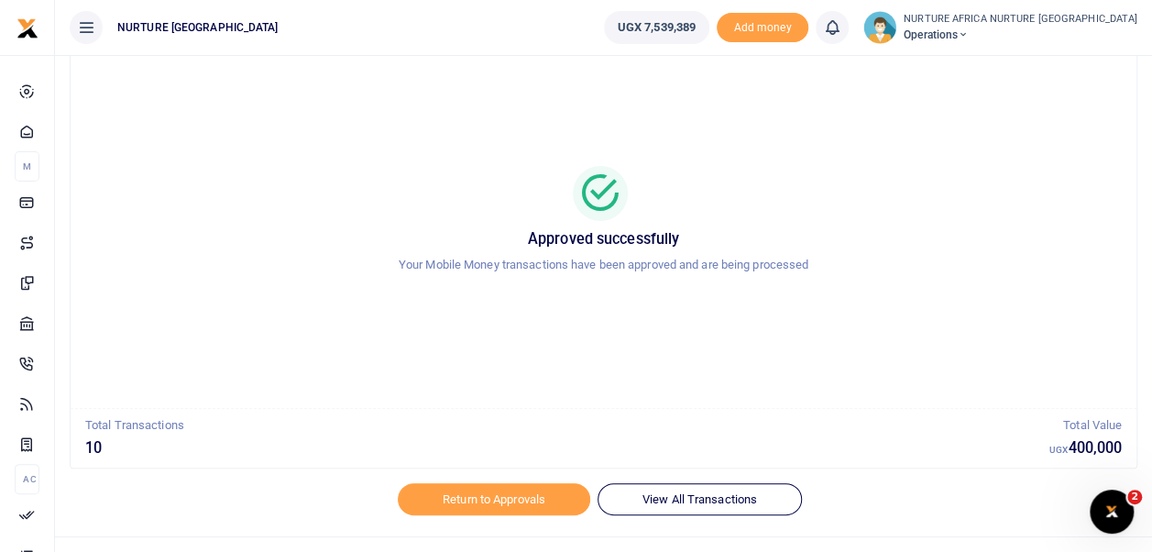
scroll to position [87, 0]
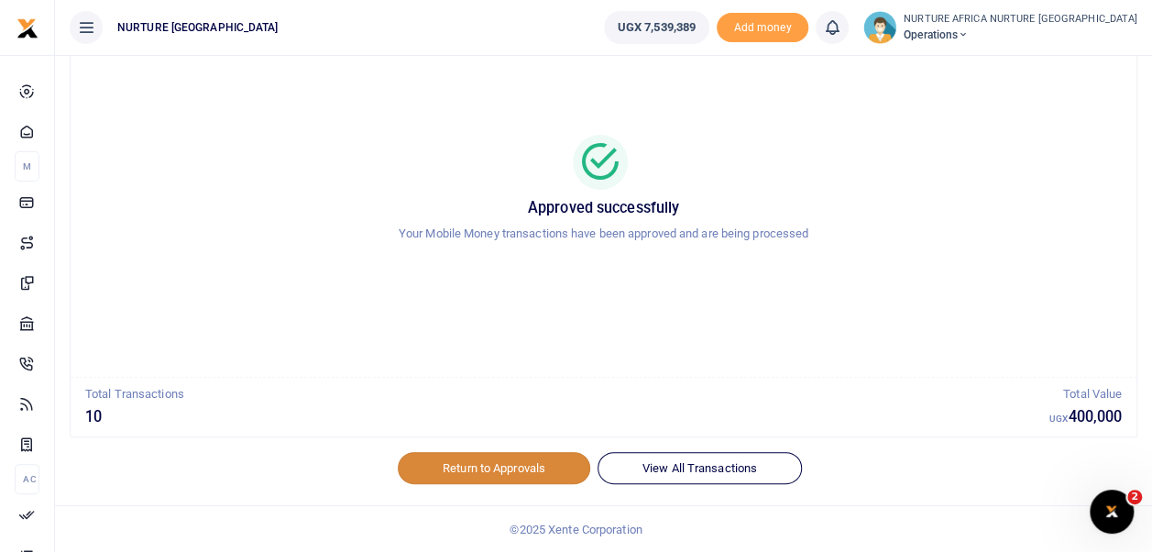
click at [421, 468] on link "Return to Approvals" at bounding box center [494, 467] width 193 height 31
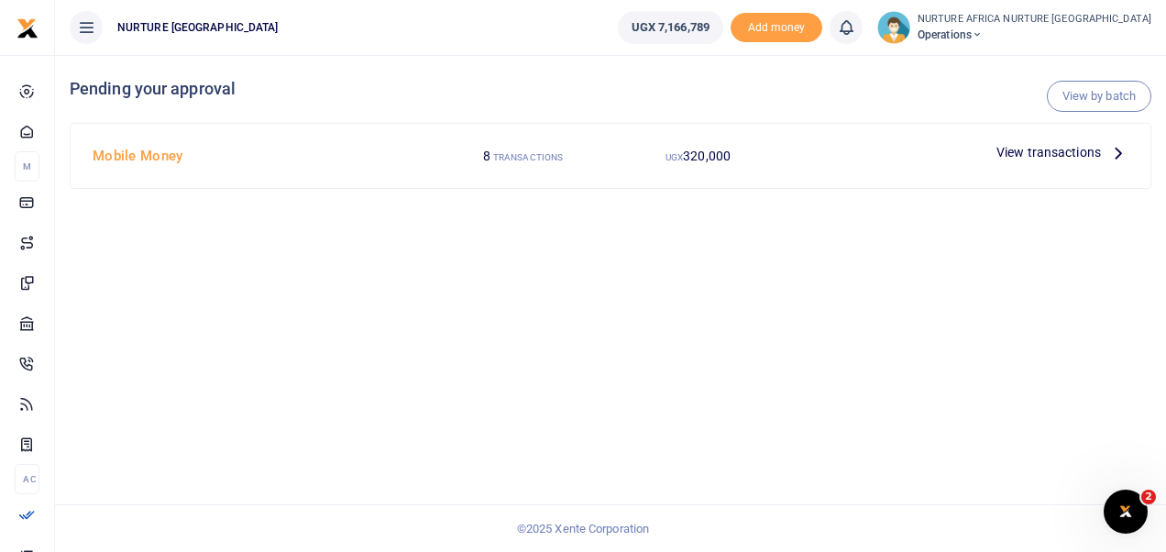
click at [1045, 157] on span "View transactions" at bounding box center [1049, 152] width 105 height 20
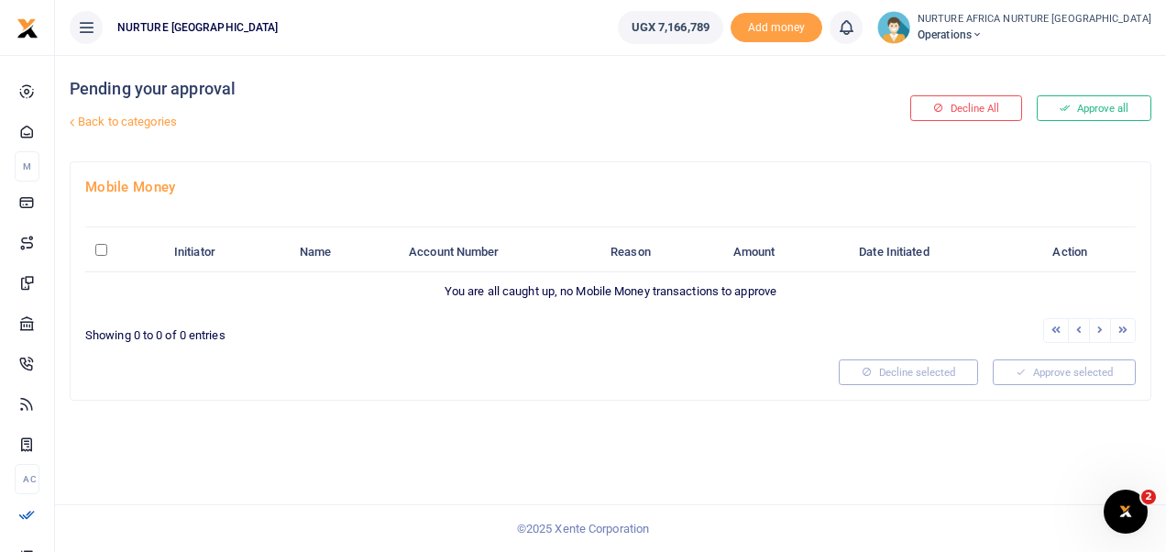
click at [147, 121] on link "Back to categories" at bounding box center [425, 121] width 721 height 31
